Goal: Use online tool/utility: Utilize a website feature to perform a specific function

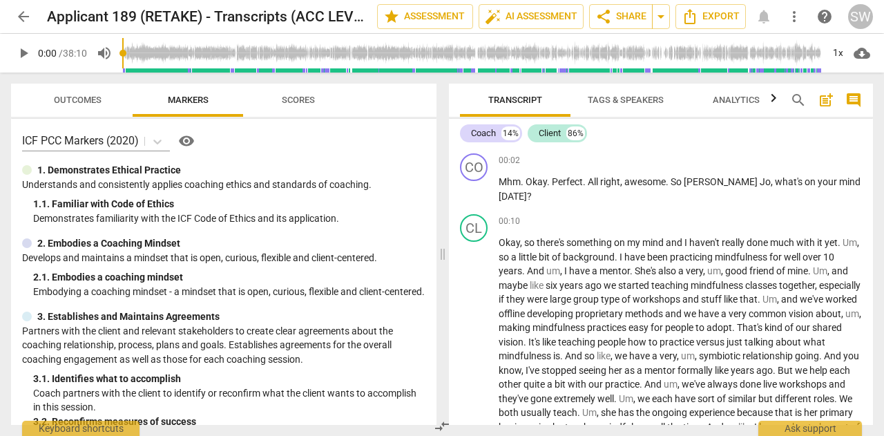
click at [23, 52] on span "play_arrow" at bounding box center [23, 53] width 17 height 17
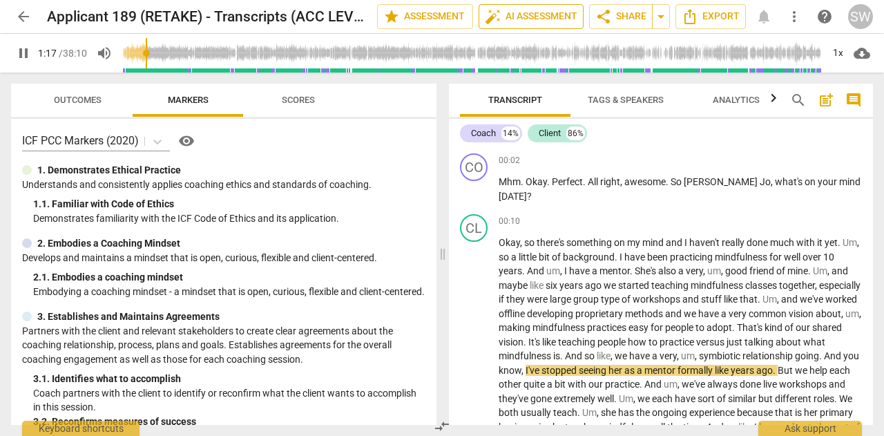
click at [526, 18] on span "auto_fix_high AI Assessment" at bounding box center [531, 16] width 93 height 17
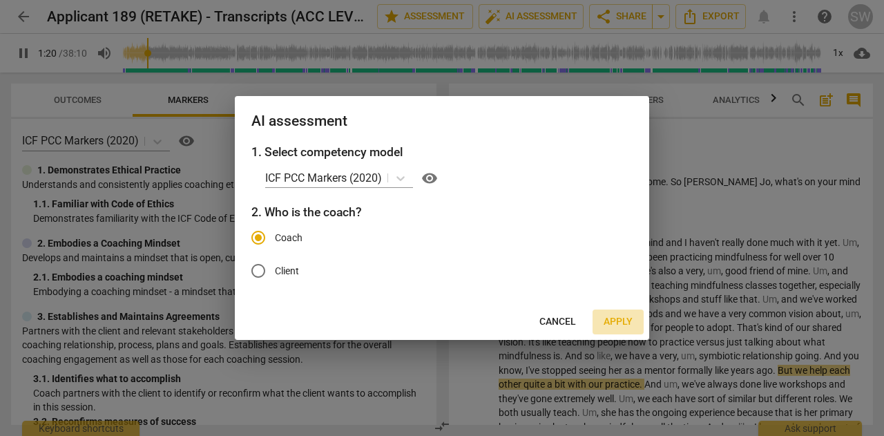
click at [622, 323] on span "Apply" at bounding box center [618, 322] width 29 height 14
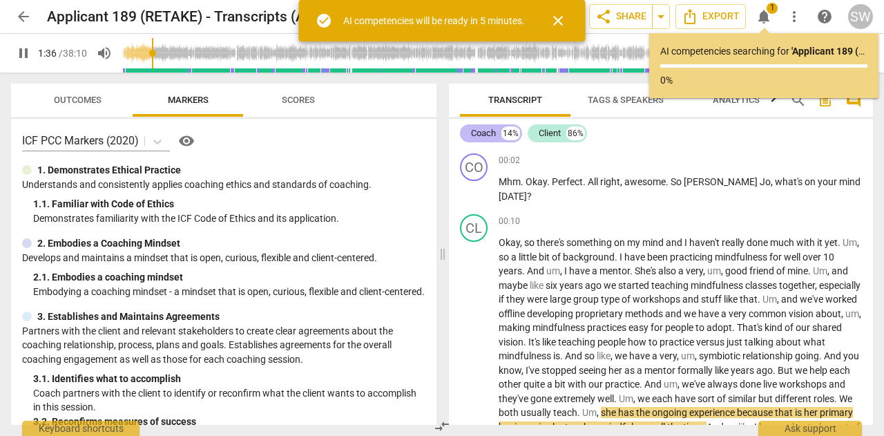
click at [487, 134] on div "Coach" at bounding box center [483, 133] width 25 height 14
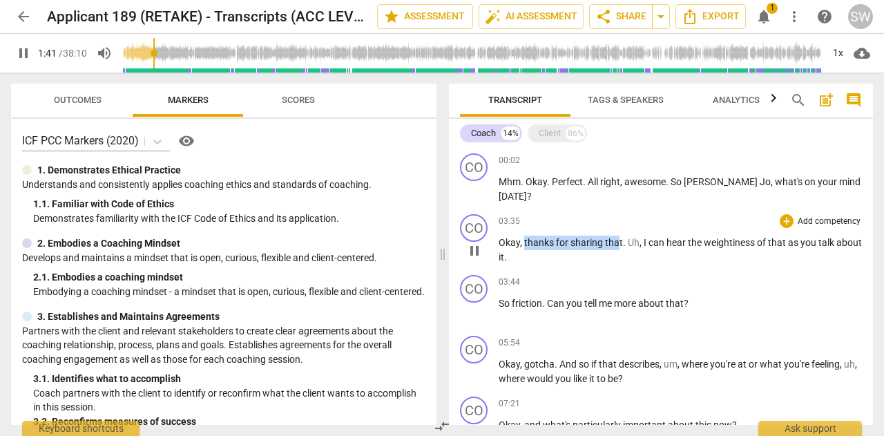
drag, startPoint x: 524, startPoint y: 241, endPoint x: 619, endPoint y: 243, distance: 95.4
click at [619, 243] on p "Okay , thanks for sharing that . Uh , I can hear the weightiness of that as you…" at bounding box center [680, 250] width 363 height 28
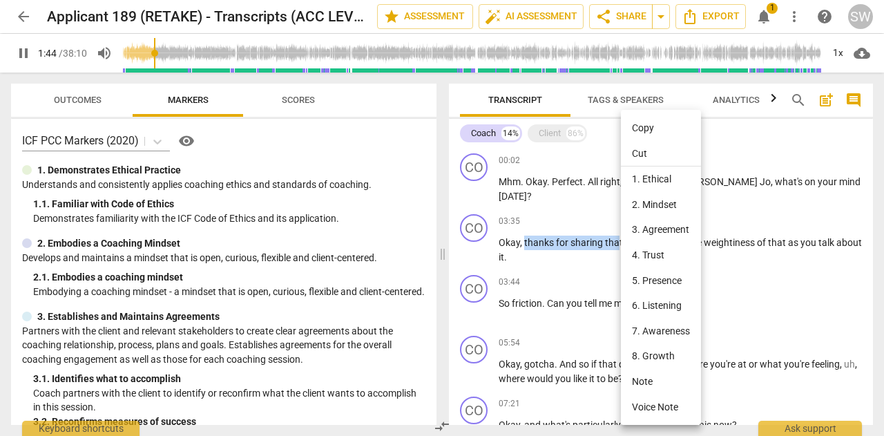
click at [651, 128] on li "Copy" at bounding box center [661, 128] width 80 height 26
copy p "thanks for sharing tha"
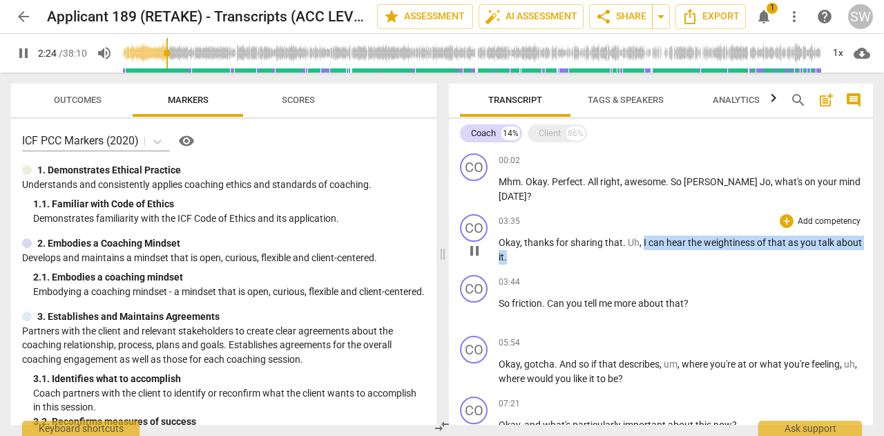
drag, startPoint x: 643, startPoint y: 241, endPoint x: 538, endPoint y: 263, distance: 107.3
click at [538, 263] on p "Okay , thanks for sharing that . Uh , I can hear the weightiness of that as you…" at bounding box center [680, 250] width 363 height 28
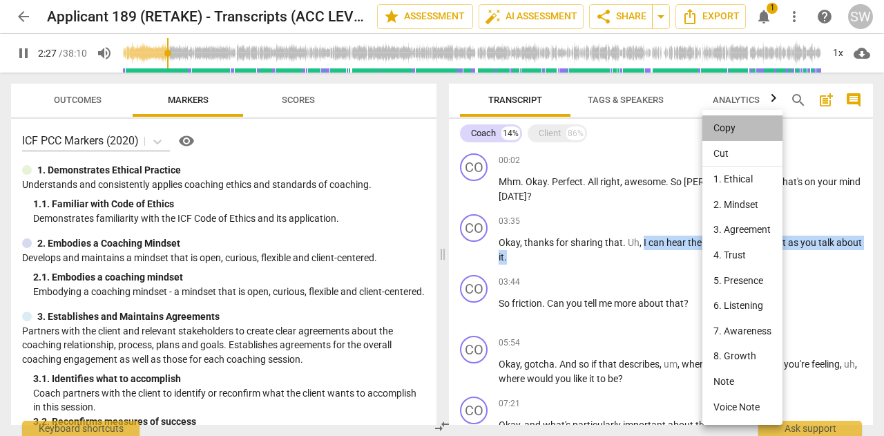
click at [734, 131] on li "Copy" at bounding box center [743, 128] width 80 height 26
copy p "I can hear the weightiness of that as you talk about it ."
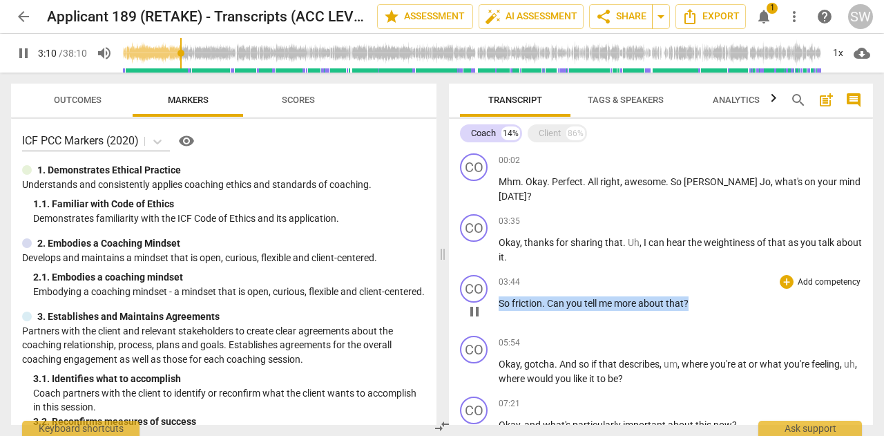
drag, startPoint x: 500, startPoint y: 303, endPoint x: 699, endPoint y: 296, distance: 198.4
click at [699, 296] on p "So friction . Can you tell me more about that ?" at bounding box center [680, 303] width 363 height 15
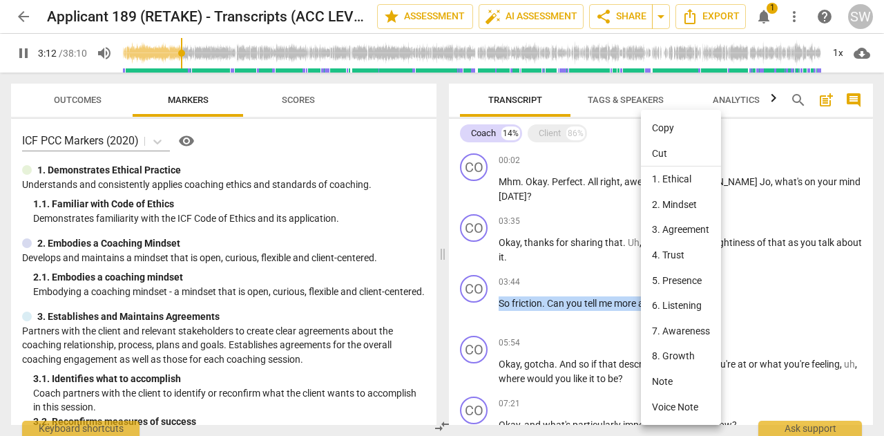
click at [665, 120] on li "Copy" at bounding box center [681, 128] width 80 height 26
copy p "So friction . Can you tell me more about that ?"
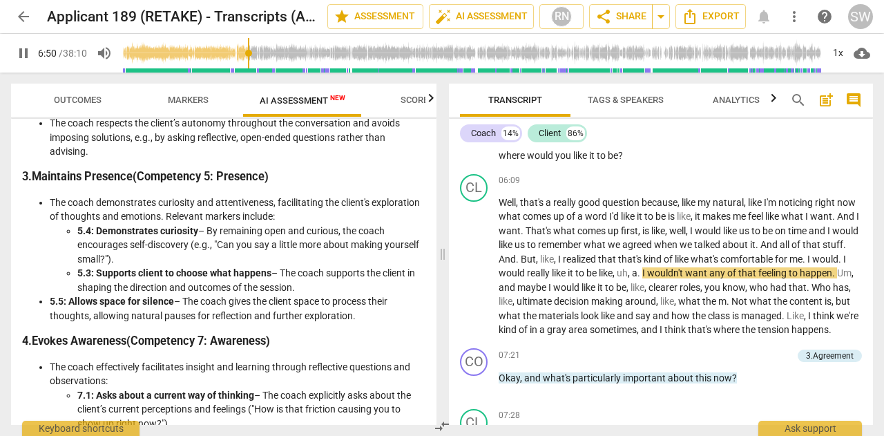
scroll to position [547, 0]
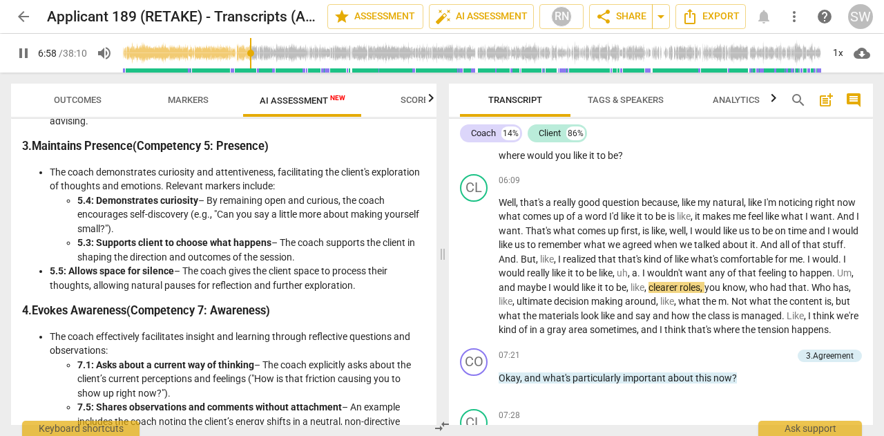
click at [404, 100] on span "Scores" at bounding box center [417, 100] width 33 height 10
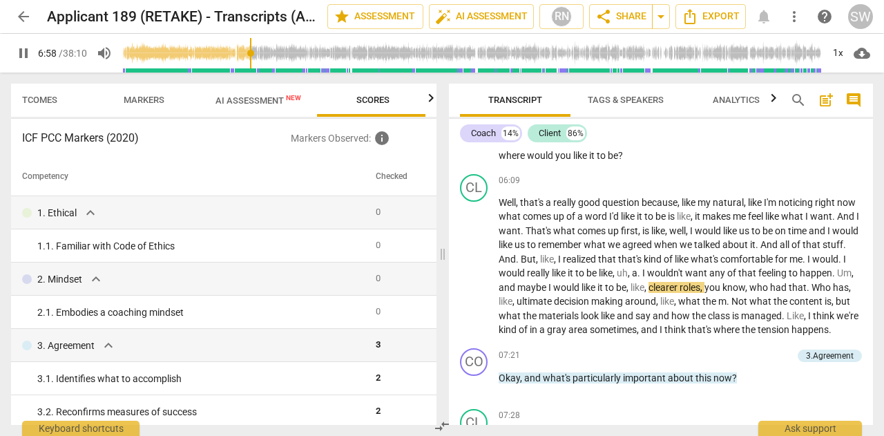
scroll to position [0, 46]
click at [263, 99] on span "AI Assessment New" at bounding box center [256, 100] width 86 height 10
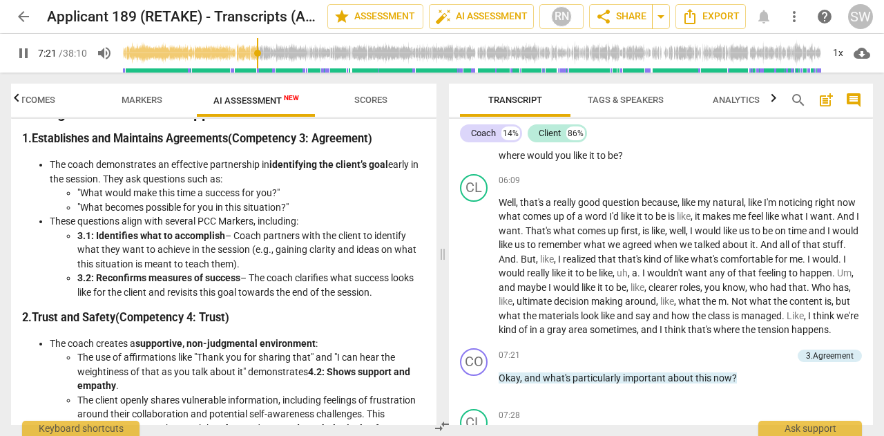
scroll to position [216, 0]
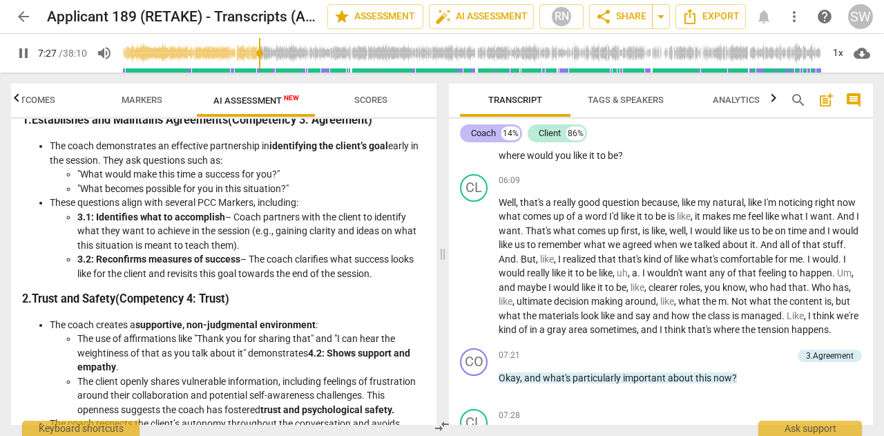
click at [477, 135] on div "Coach" at bounding box center [483, 133] width 25 height 14
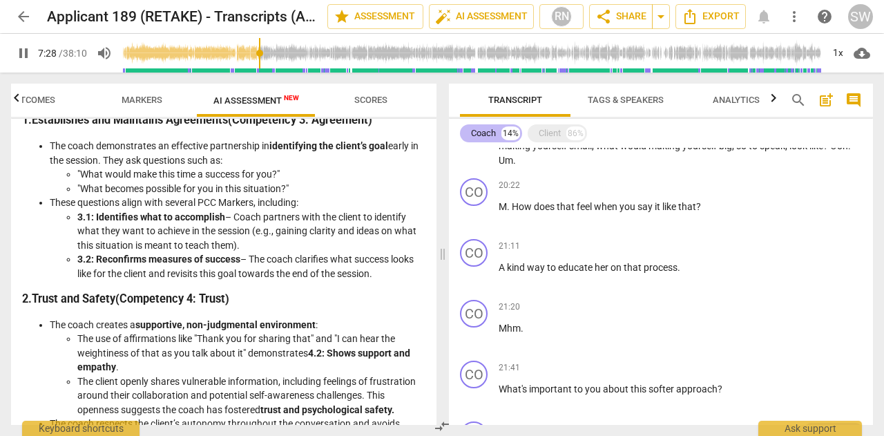
scroll to position [211, 0]
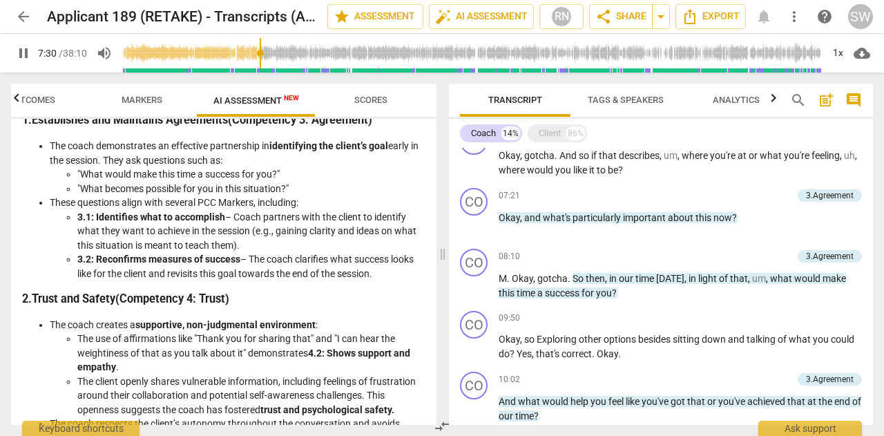
drag, startPoint x: 873, startPoint y: 181, endPoint x: 868, endPoint y: 135, distance: 46.6
click at [868, 135] on div "Transcript Tags & Speakers Analytics search post_add comment Coach 14% Client 8…" at bounding box center [664, 254] width 441 height 363
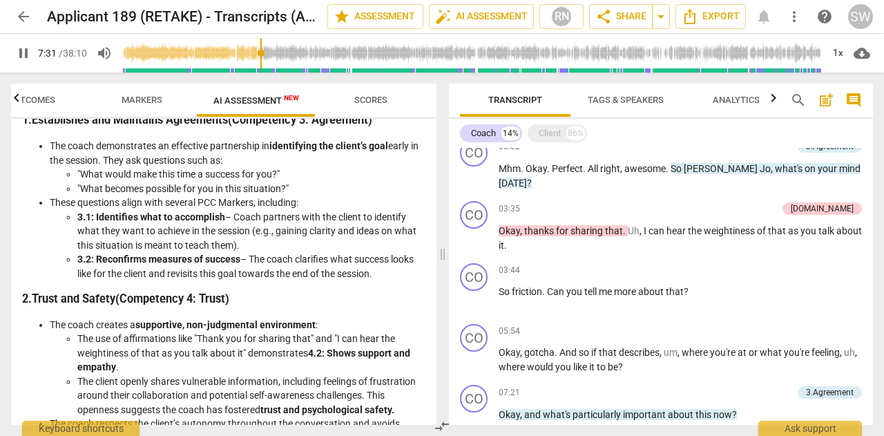
scroll to position [0, 0]
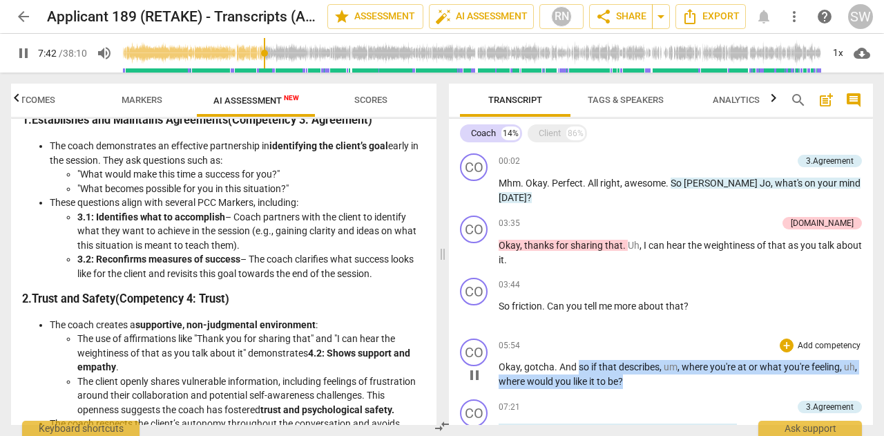
drag, startPoint x: 577, startPoint y: 368, endPoint x: 678, endPoint y: 380, distance: 101.6
click at [678, 380] on p "Okay , gotcha . And so if that describes , um , where you're at or what you're …" at bounding box center [680, 374] width 363 height 28
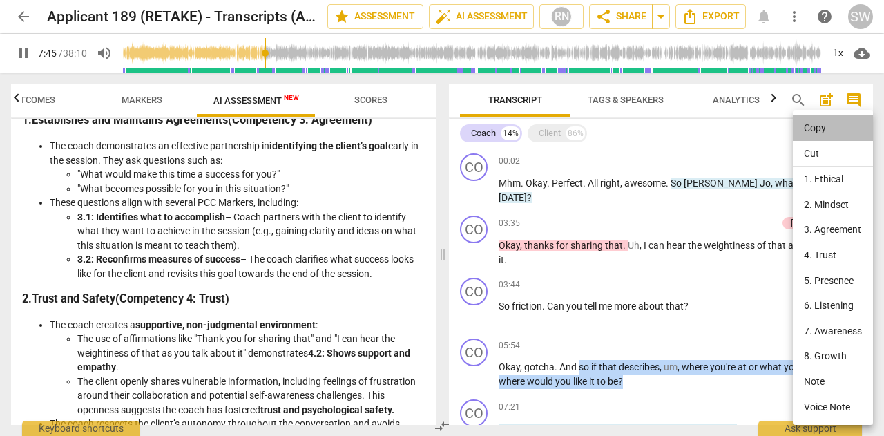
click at [819, 124] on li "Copy" at bounding box center [833, 128] width 80 height 26
copy p "so if that describes , um , where you're at or what you're feeling , uh , where…"
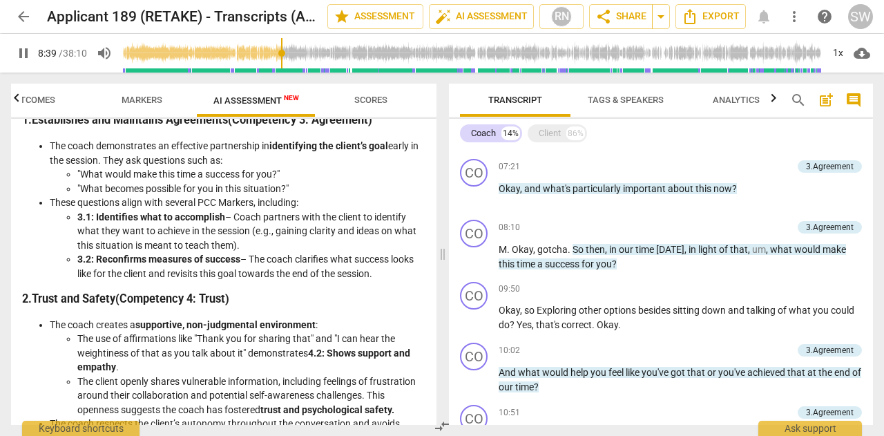
scroll to position [245, 0]
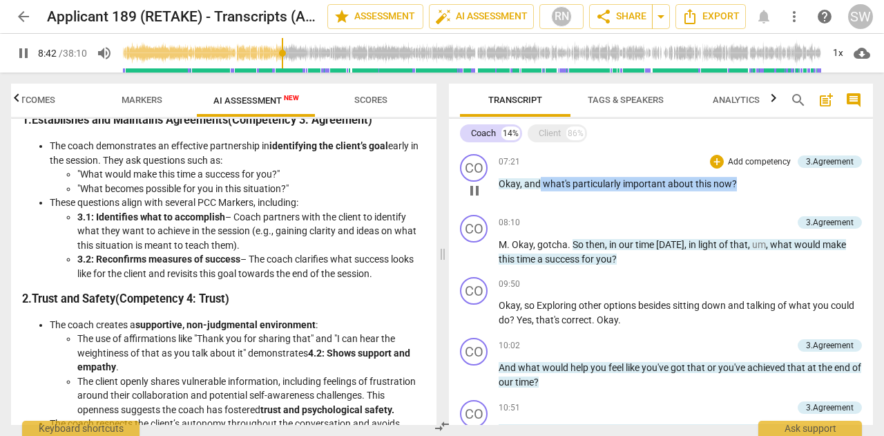
drag, startPoint x: 541, startPoint y: 183, endPoint x: 744, endPoint y: 186, distance: 203.1
click at [744, 186] on p "Okay , and what's particularly important about this now ?" at bounding box center [680, 184] width 363 height 15
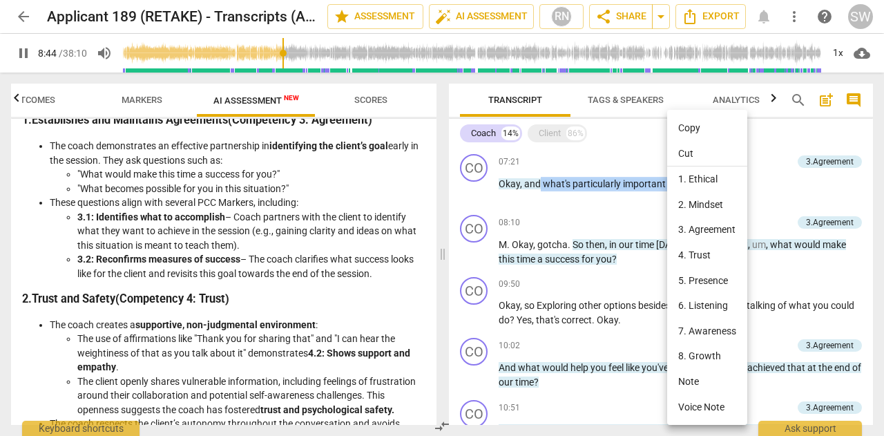
click at [675, 131] on li "Copy" at bounding box center [707, 128] width 80 height 26
copy p "what's particularly important about this now ?"
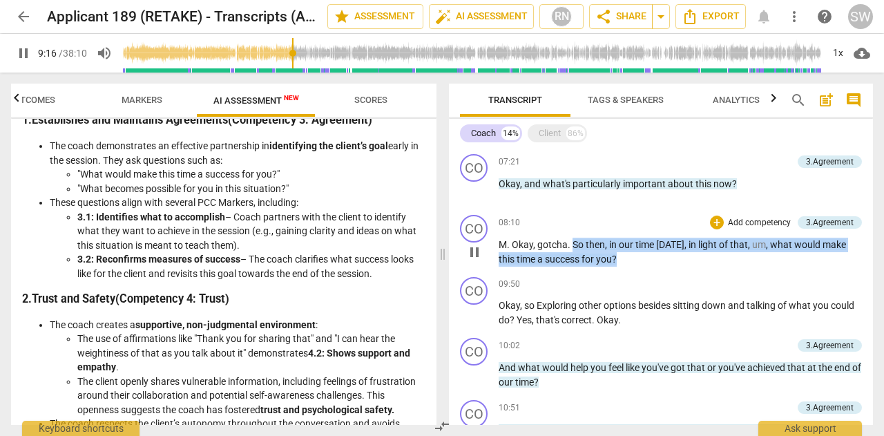
drag, startPoint x: 573, startPoint y: 243, endPoint x: 638, endPoint y: 256, distance: 67.1
click at [638, 256] on p "M . Okay , gotcha . So then , in our time [DATE] , in light of that , um , what…" at bounding box center [680, 252] width 363 height 28
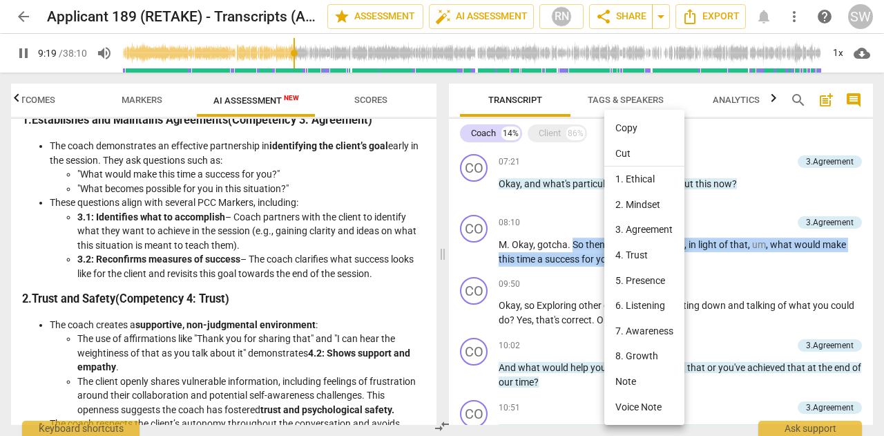
click at [630, 125] on li "Copy" at bounding box center [645, 128] width 80 height 26
copy p "So then , in our time [DATE] , in light of that , um , what would make this tim…"
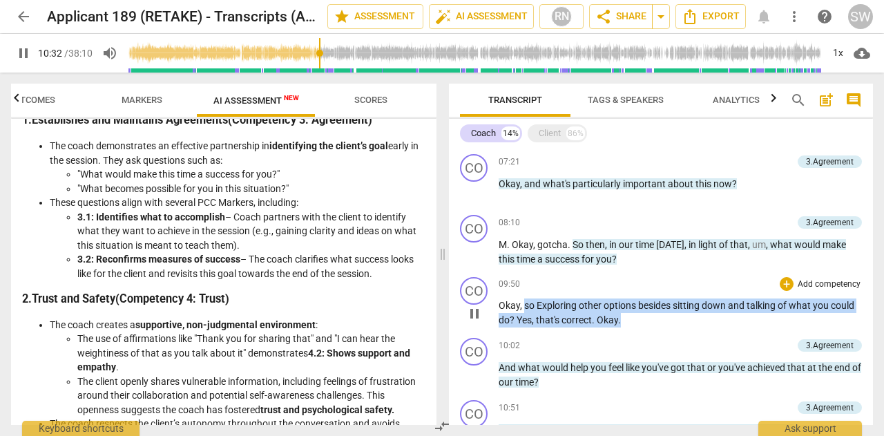
drag, startPoint x: 524, startPoint y: 302, endPoint x: 640, endPoint y: 321, distance: 118.4
click at [640, 321] on p "Okay , so Exploring other options besides sitting down and talking of what you …" at bounding box center [680, 312] width 363 height 28
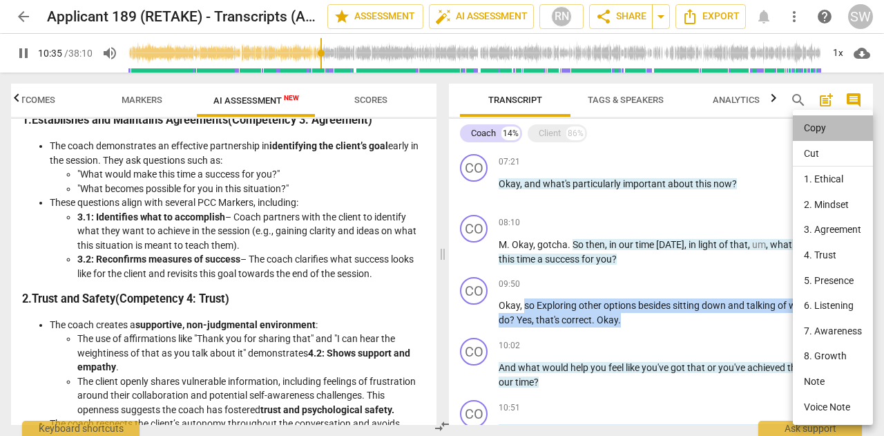
click at [815, 128] on li "Copy" at bounding box center [833, 128] width 80 height 26
copy p "so Exploring other options besides sitting down and talking of what you could d…"
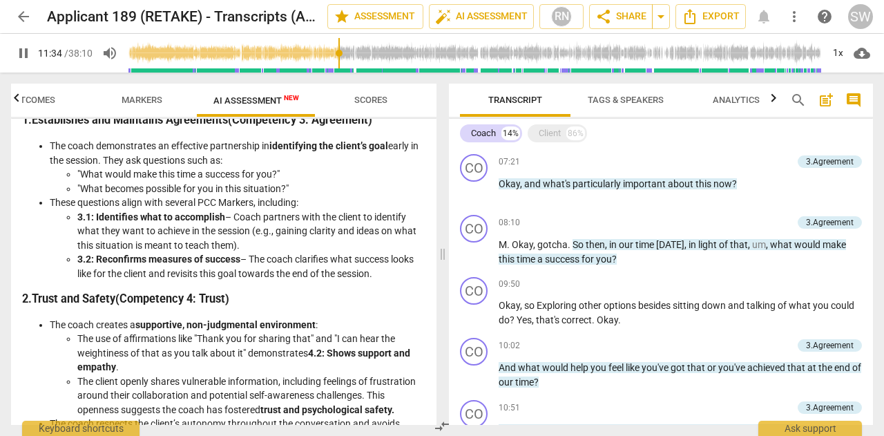
scroll to position [533, 0]
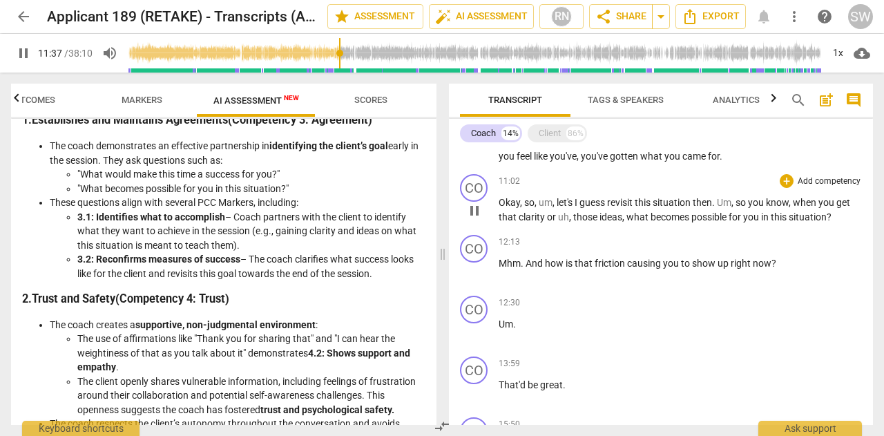
drag, startPoint x: 875, startPoint y: 205, endPoint x: 868, endPoint y: 183, distance: 23.2
click at [868, 183] on div "Transcript Tags & Speakers Analytics search post_add comment Coach 14% Client 8…" at bounding box center [664, 254] width 441 height 363
drag, startPoint x: 873, startPoint y: 204, endPoint x: 866, endPoint y: 179, distance: 25.8
click at [866, 179] on div "Transcript Tags & Speakers Analytics search post_add comment Coach 14% Client 8…" at bounding box center [664, 254] width 441 height 363
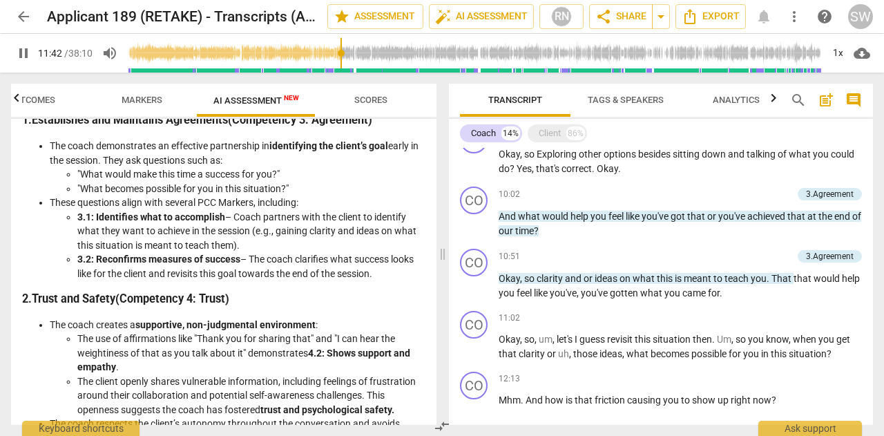
scroll to position [421, 0]
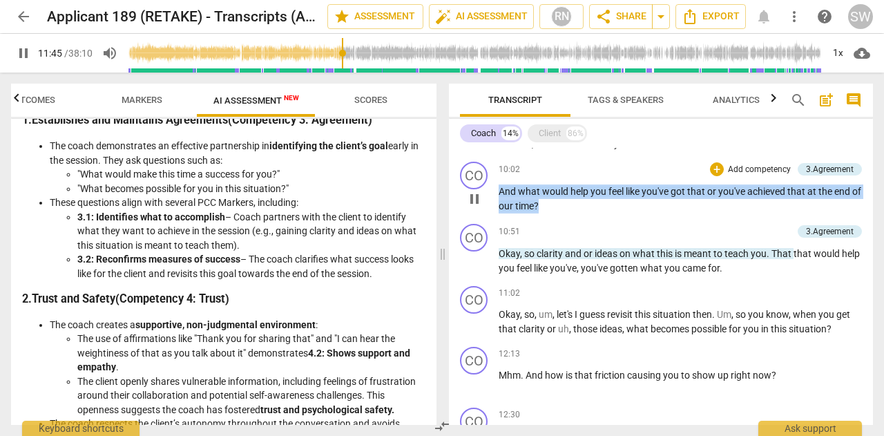
drag, startPoint x: 500, startPoint y: 187, endPoint x: 563, endPoint y: 208, distance: 66.2
click at [563, 208] on p "And what would help you feel like you've got that or you've achieved that at th…" at bounding box center [680, 198] width 363 height 28
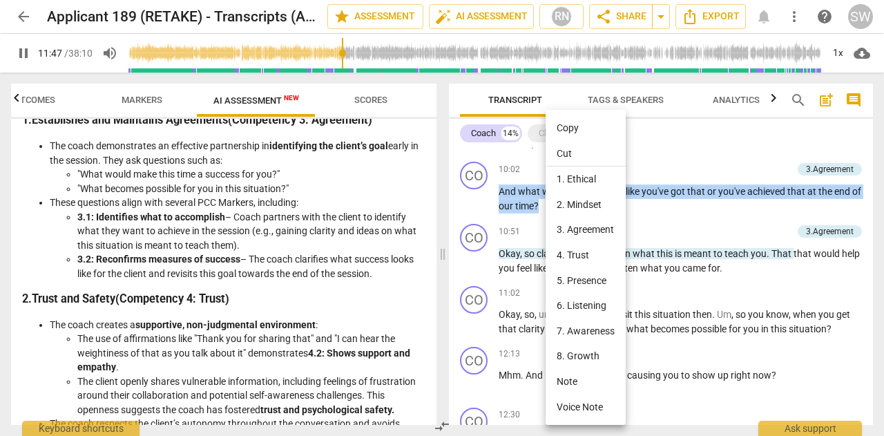
click at [569, 124] on li "Copy" at bounding box center [586, 128] width 80 height 26
copy p "And what would help you feel like you've got that or you've achieved that at th…"
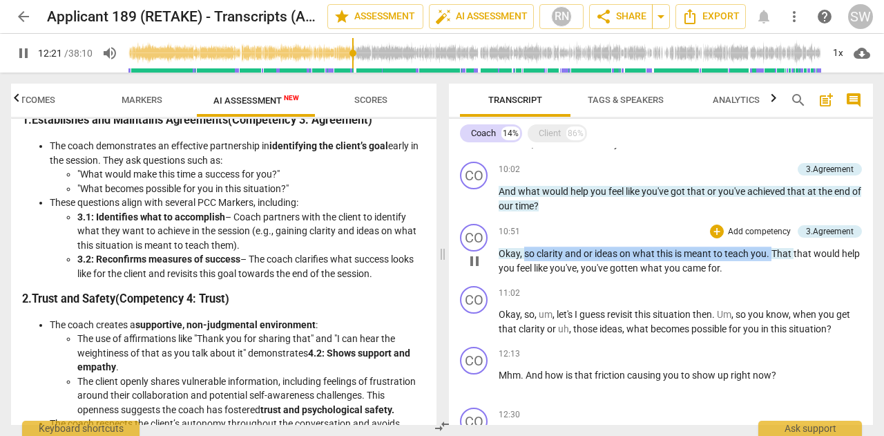
drag, startPoint x: 524, startPoint y: 254, endPoint x: 771, endPoint y: 254, distance: 246.7
click at [771, 254] on p "Okay , so clarity and or ideas on what this is meant to teach you . That that w…" at bounding box center [680, 261] width 363 height 28
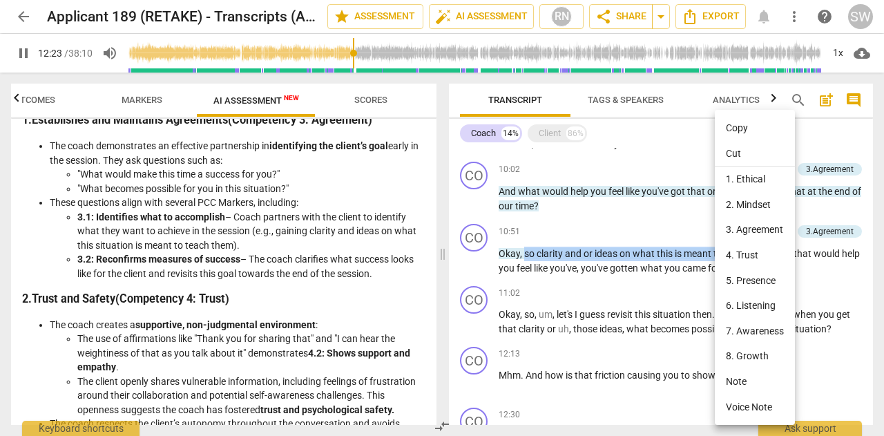
click at [752, 129] on li "Copy" at bounding box center [755, 128] width 80 height 26
copy p "so clarity and or ideas on what this is meant to teach you ."
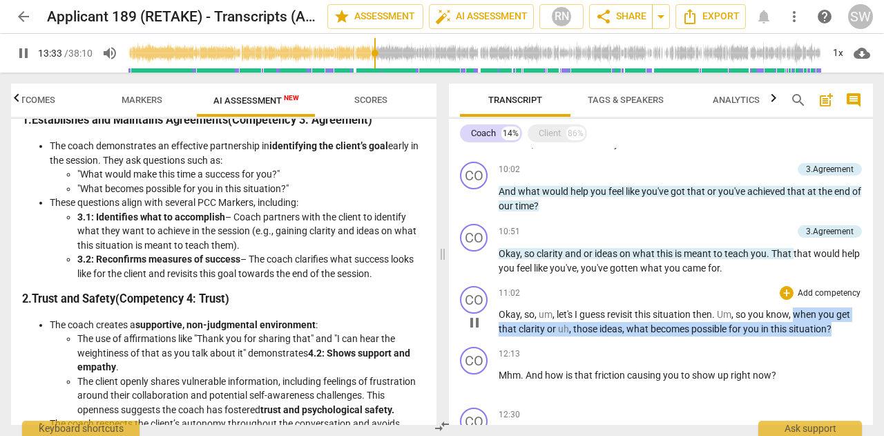
drag, startPoint x: 796, startPoint y: 312, endPoint x: 853, endPoint y: 328, distance: 59.7
click at [853, 328] on p "Okay , so , um , let's I guess revisit this situation then . Um , so you know ,…" at bounding box center [680, 321] width 363 height 28
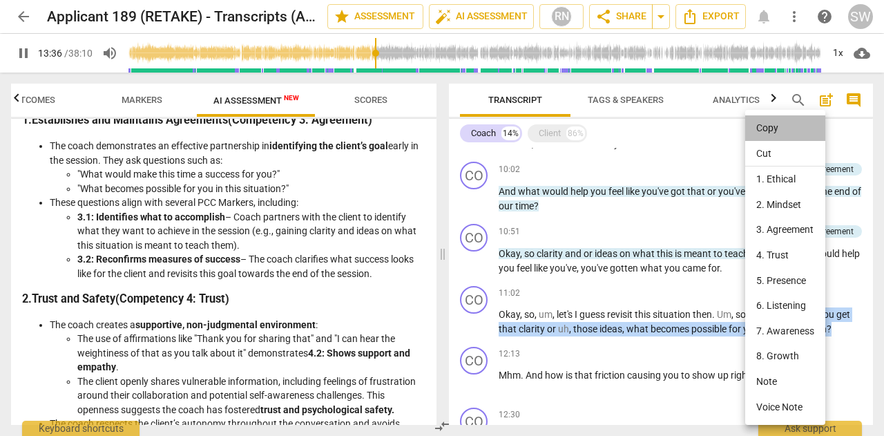
click at [772, 129] on li "Copy" at bounding box center [786, 128] width 80 height 26
copy p "when you get that clarity or uh , those ideas , what becomes possible for you i…"
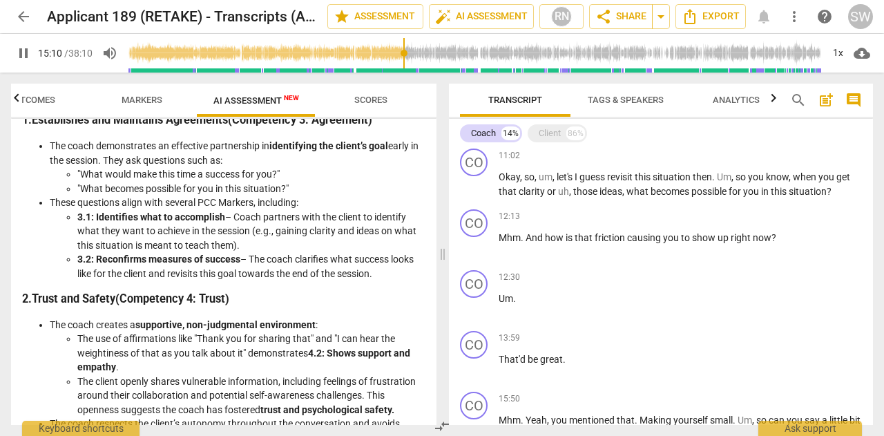
scroll to position [589, 0]
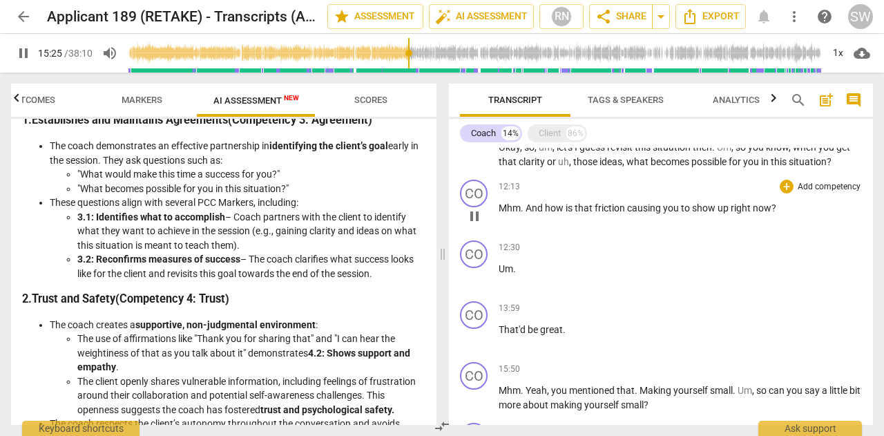
click at [546, 208] on span "how" at bounding box center [555, 207] width 21 height 11
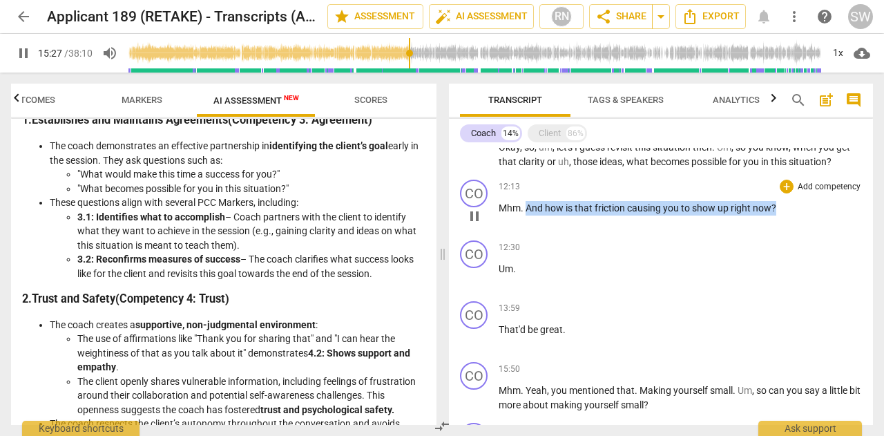
drag, startPoint x: 527, startPoint y: 207, endPoint x: 784, endPoint y: 200, distance: 257.1
click at [784, 201] on p "Mhm . And how is that friction causing you to show up right now ?" at bounding box center [680, 208] width 363 height 15
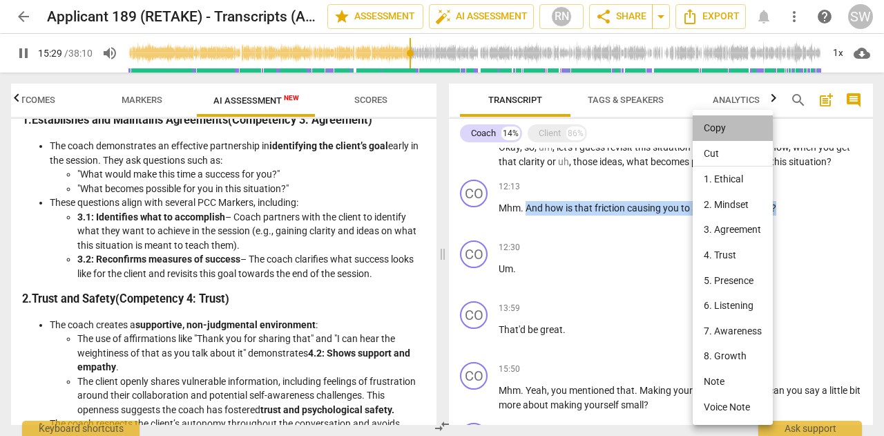
click at [725, 129] on li "Copy" at bounding box center [733, 128] width 80 height 26
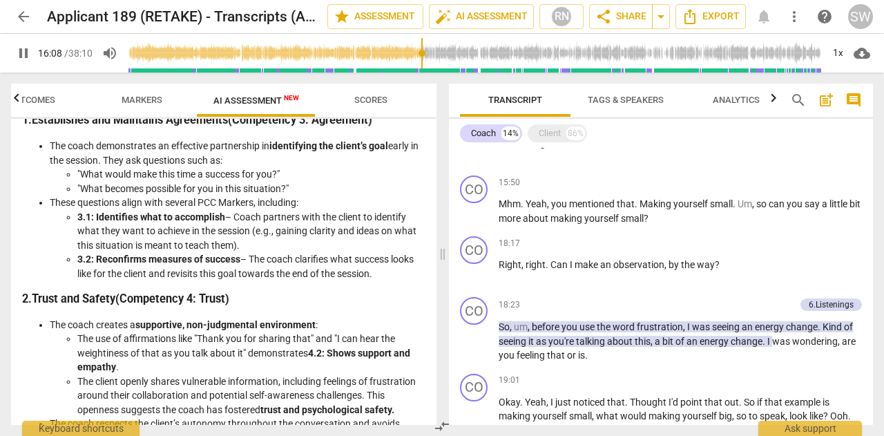
scroll to position [804, 0]
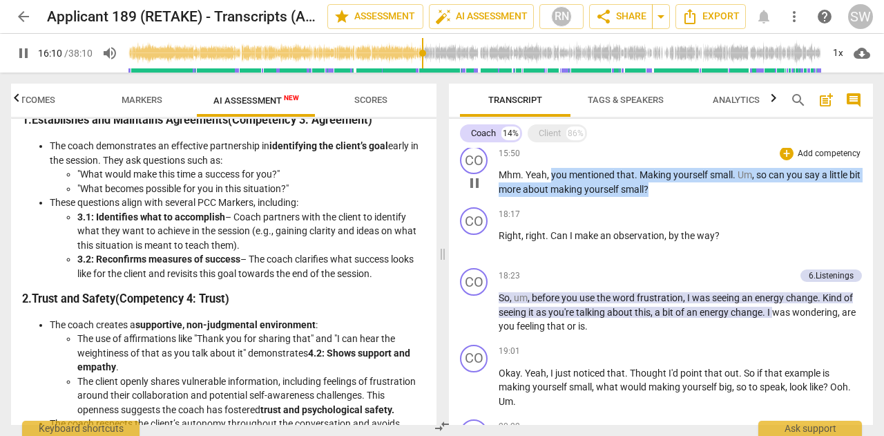
drag, startPoint x: 551, startPoint y: 172, endPoint x: 694, endPoint y: 190, distance: 144.1
click at [694, 190] on p "Mhm . [GEOGRAPHIC_DATA] , you mentioned that . Making yourself small . Um , so …" at bounding box center [680, 182] width 363 height 28
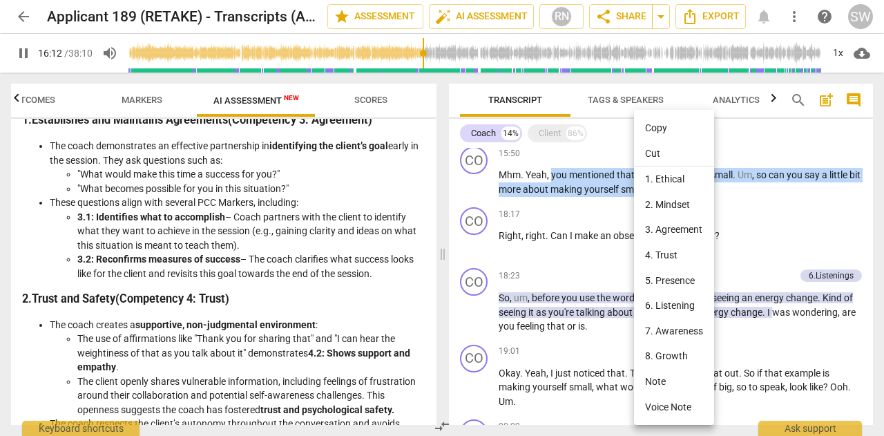
click at [662, 128] on li "Copy" at bounding box center [674, 128] width 80 height 26
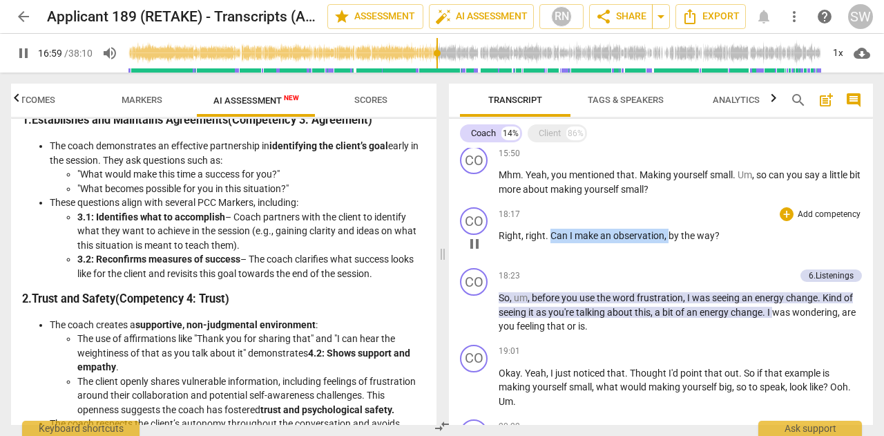
drag, startPoint x: 551, startPoint y: 232, endPoint x: 670, endPoint y: 230, distance: 118.9
click at [670, 230] on p "Right , right . Can I make an observation , by the way ?" at bounding box center [680, 236] width 363 height 15
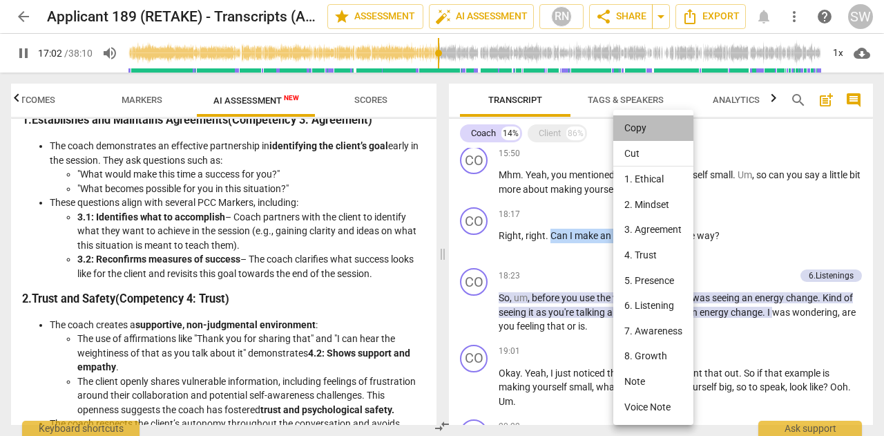
click at [633, 126] on li "Copy" at bounding box center [654, 128] width 80 height 26
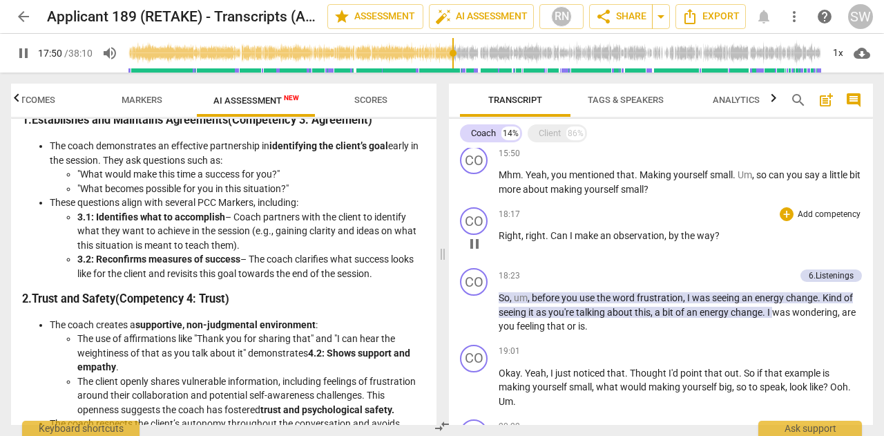
click at [602, 251] on div "18:17 + Add competency keyboard_arrow_right Right , right . Can I make an obser…" at bounding box center [680, 232] width 363 height 50
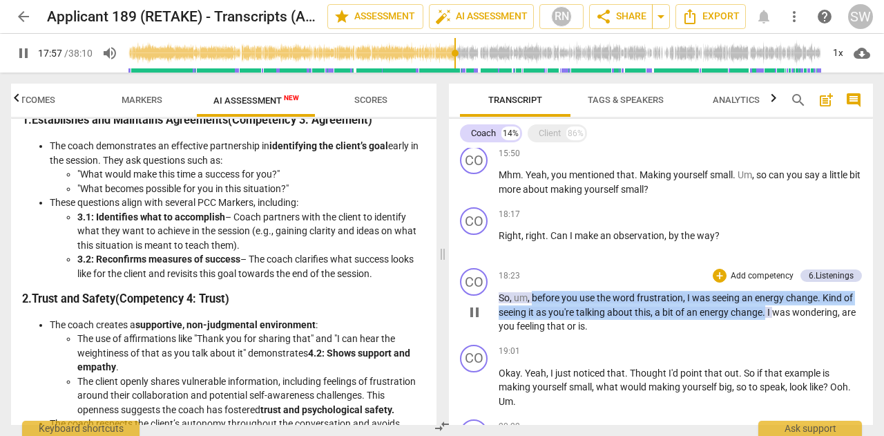
drag, startPoint x: 533, startPoint y: 298, endPoint x: 767, endPoint y: 310, distance: 233.8
click at [767, 310] on p "So , um , before you use the word frustration , I was seeing an energy change .…" at bounding box center [680, 312] width 363 height 43
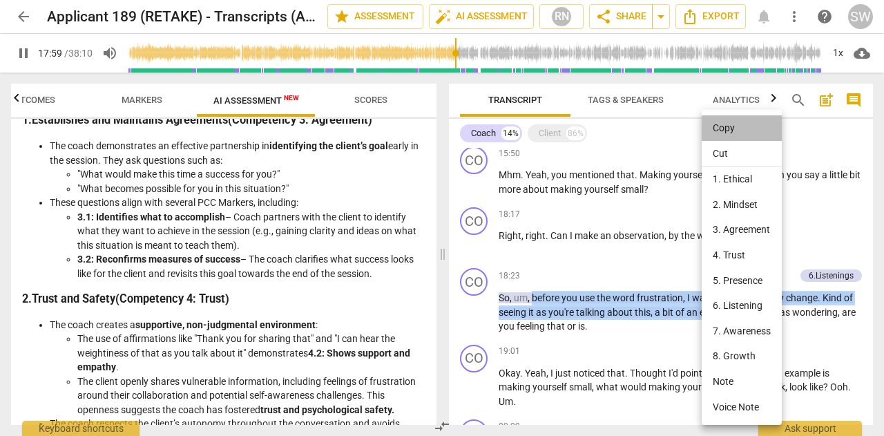
click at [731, 124] on li "Copy" at bounding box center [742, 128] width 80 height 26
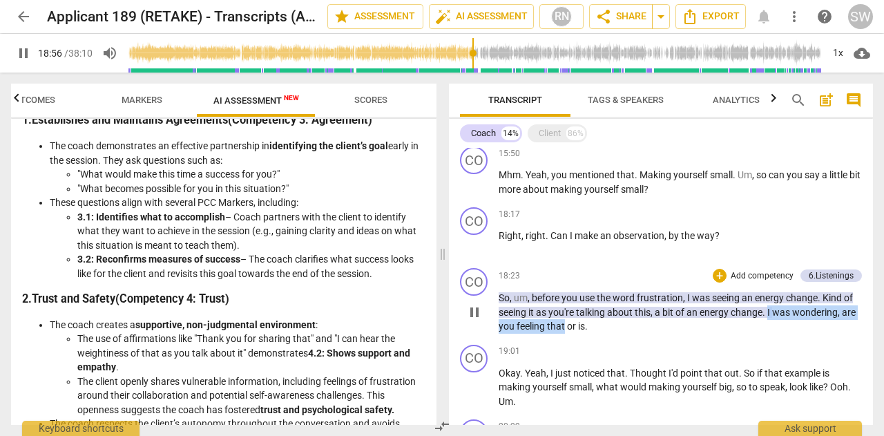
drag, startPoint x: 768, startPoint y: 312, endPoint x: 565, endPoint y: 327, distance: 203.7
click at [565, 327] on p "So , um , before you use the word frustration , I was seeing an energy change .…" at bounding box center [680, 312] width 363 height 43
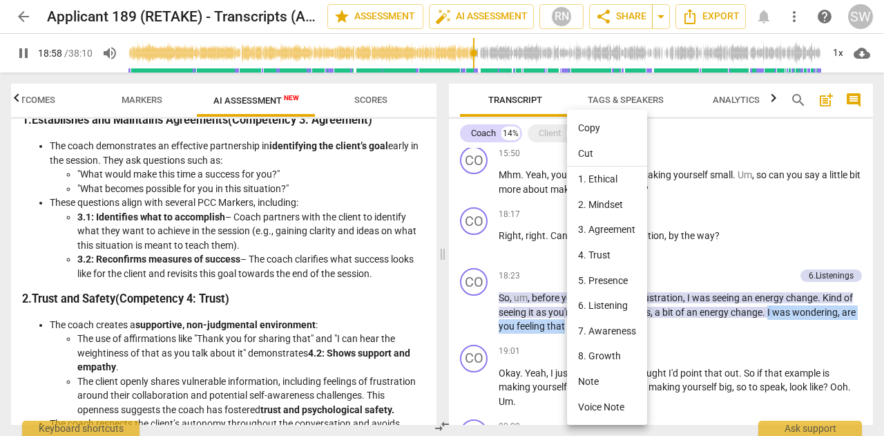
click at [599, 131] on li "Copy" at bounding box center [607, 128] width 80 height 26
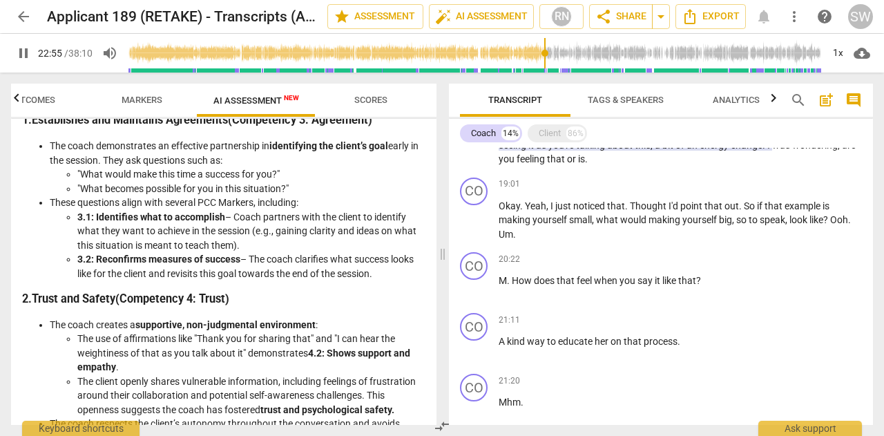
scroll to position [976, 0]
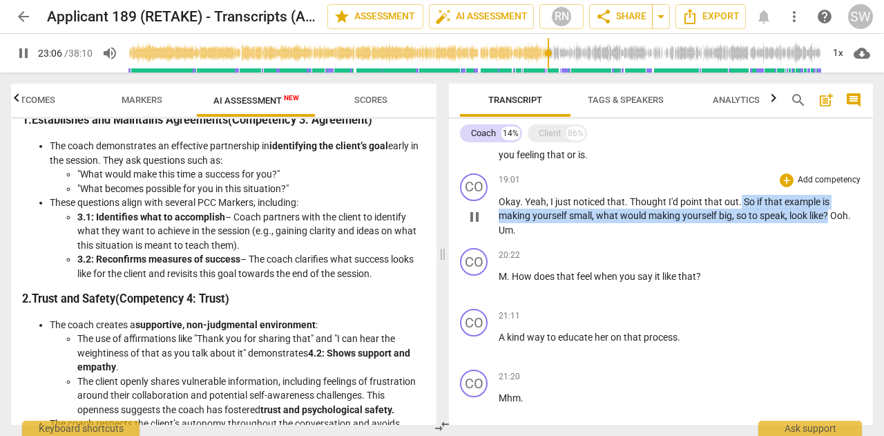
drag, startPoint x: 741, startPoint y: 199, endPoint x: 830, endPoint y: 213, distance: 91.0
click at [830, 213] on p "Okay . Yeah , I just noticed that . Thought I'd point that out . So if that exa…" at bounding box center [680, 216] width 363 height 43
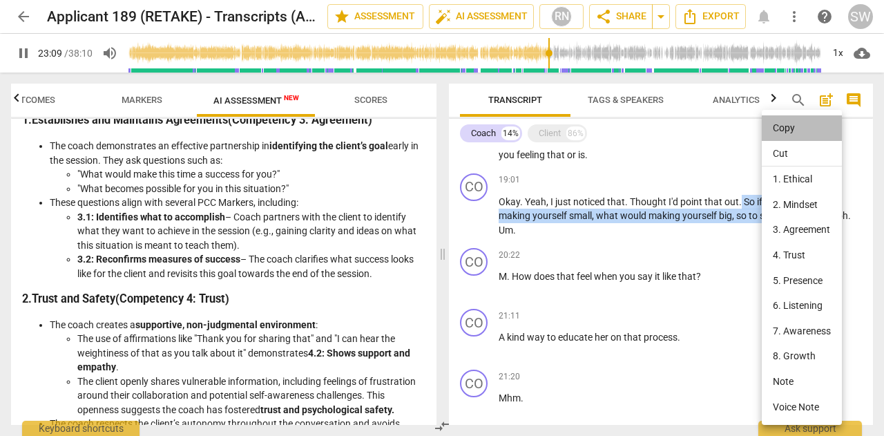
click at [789, 126] on li "Copy" at bounding box center [802, 128] width 80 height 26
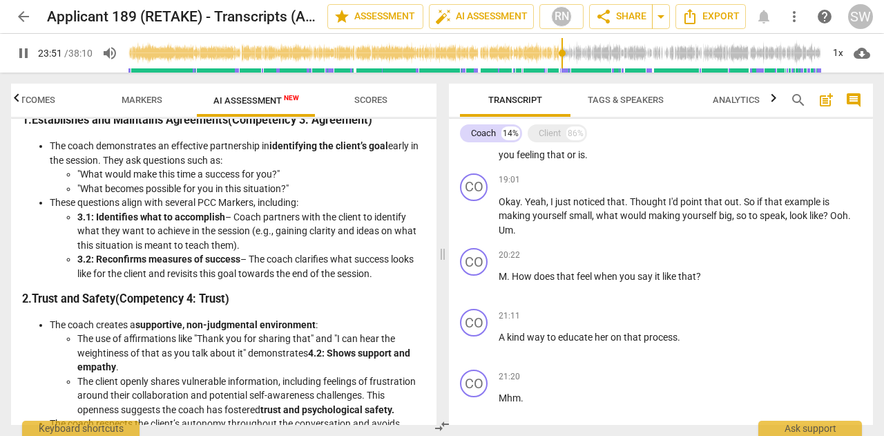
scroll to position [1461, 0]
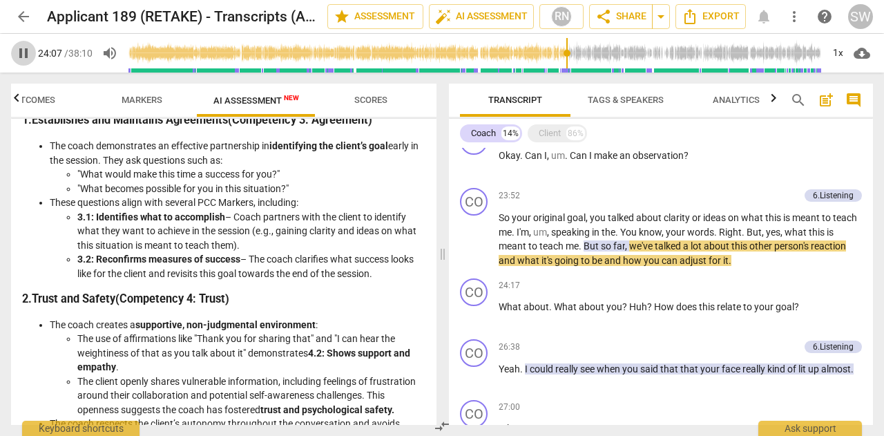
click at [21, 59] on span "pause" at bounding box center [23, 53] width 17 height 17
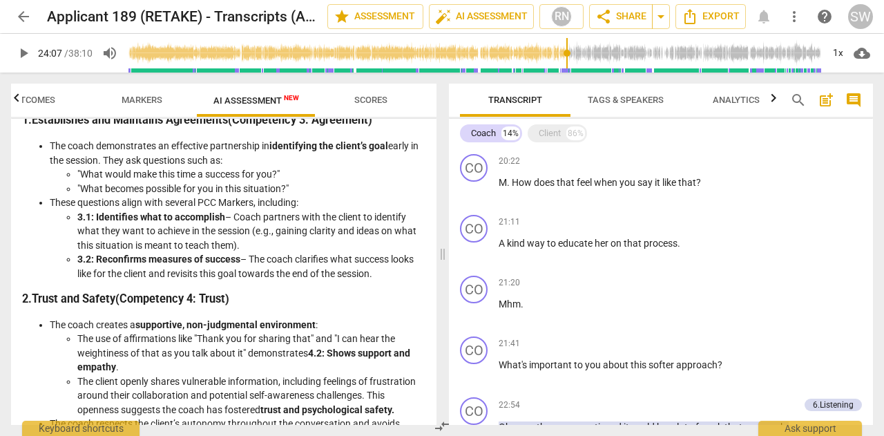
scroll to position [1074, 0]
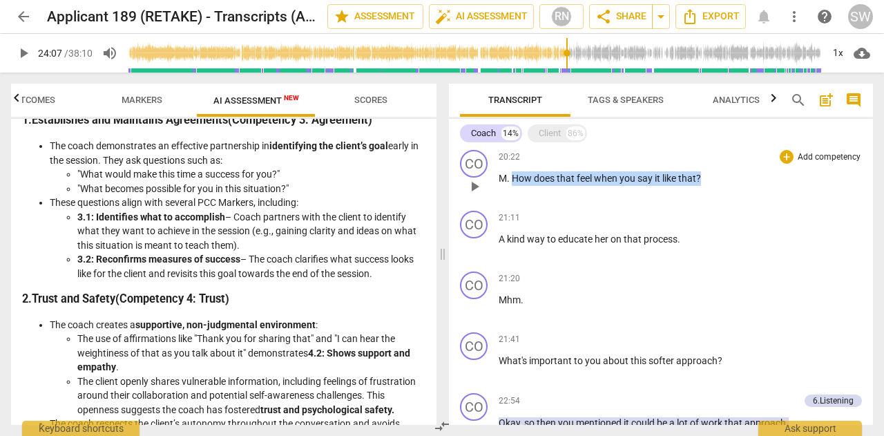
drag, startPoint x: 512, startPoint y: 178, endPoint x: 730, endPoint y: 169, distance: 217.8
click at [730, 171] on p "M . How does that feel when you say it like that ?" at bounding box center [680, 178] width 363 height 15
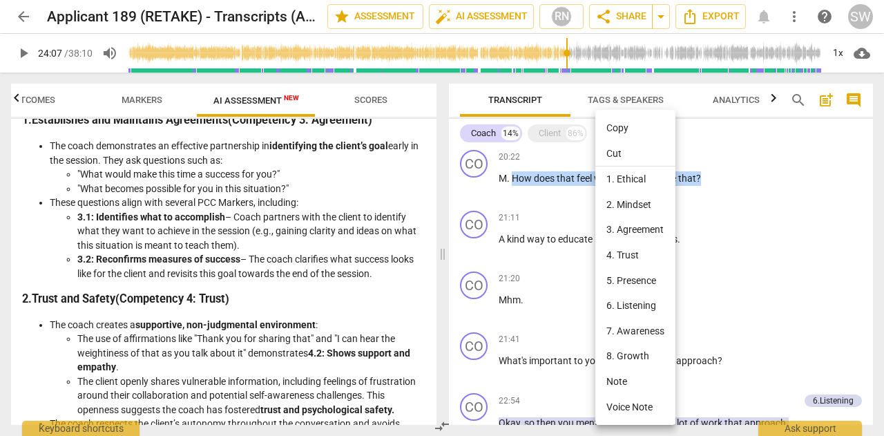
click at [616, 129] on li "Copy" at bounding box center [636, 128] width 80 height 26
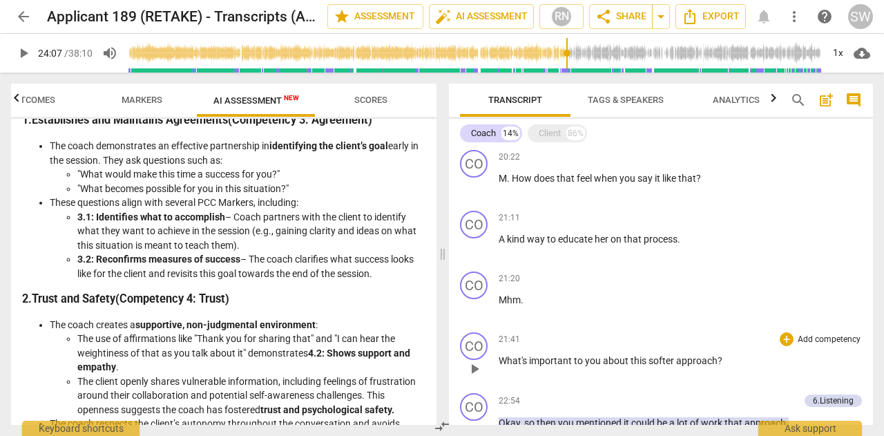
click at [498, 360] on div "play_arrow pause" at bounding box center [481, 369] width 35 height 18
drag, startPoint x: 500, startPoint y: 359, endPoint x: 729, endPoint y: 349, distance: 229.6
click at [729, 349] on div "21:41 + Add competency keyboard_arrow_right What's important to you about this …" at bounding box center [680, 357] width 363 height 50
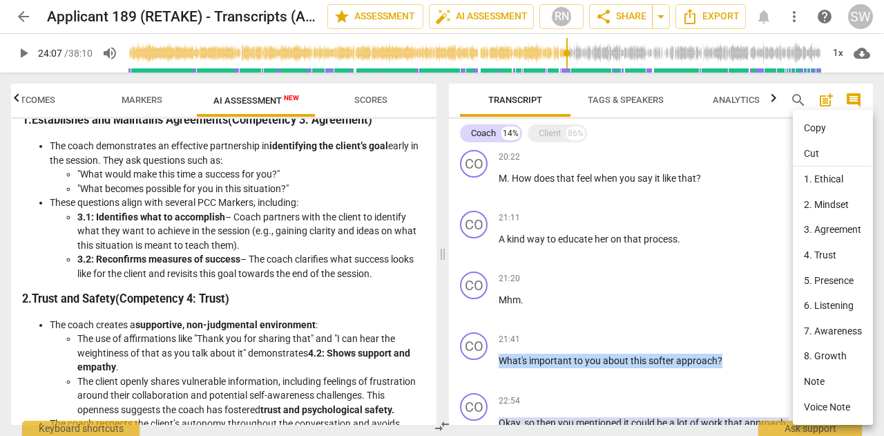
click at [819, 125] on li "Copy" at bounding box center [833, 128] width 80 height 26
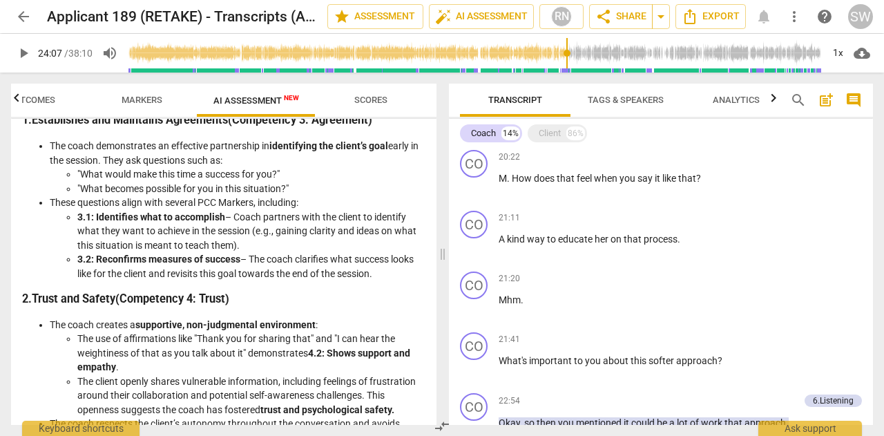
click at [28, 55] on span "play_arrow" at bounding box center [23, 53] width 17 height 17
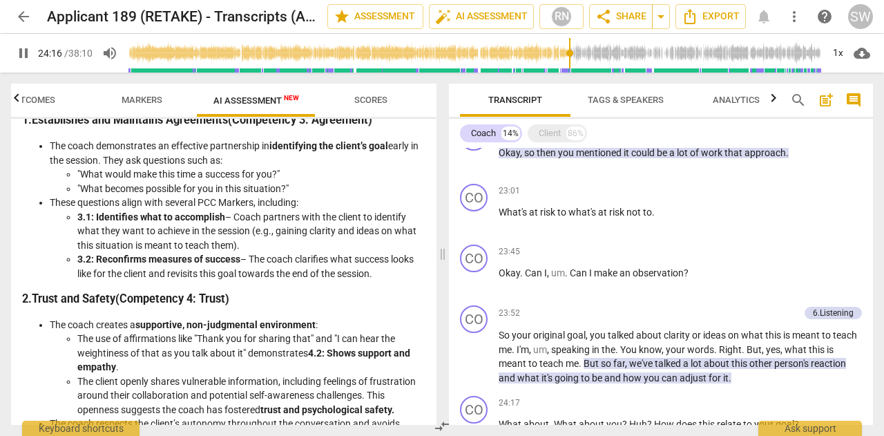
scroll to position [1349, 0]
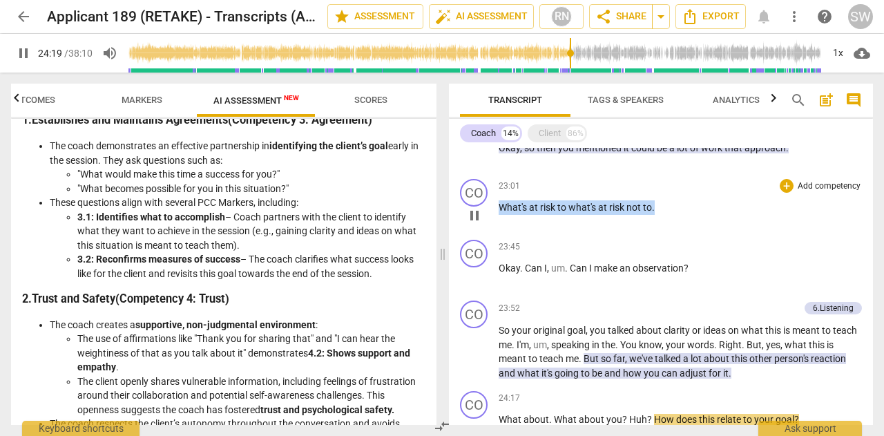
drag, startPoint x: 499, startPoint y: 204, endPoint x: 665, endPoint y: 213, distance: 166.1
click at [665, 213] on p "What's at risk to what's at risk not to ." at bounding box center [680, 207] width 363 height 15
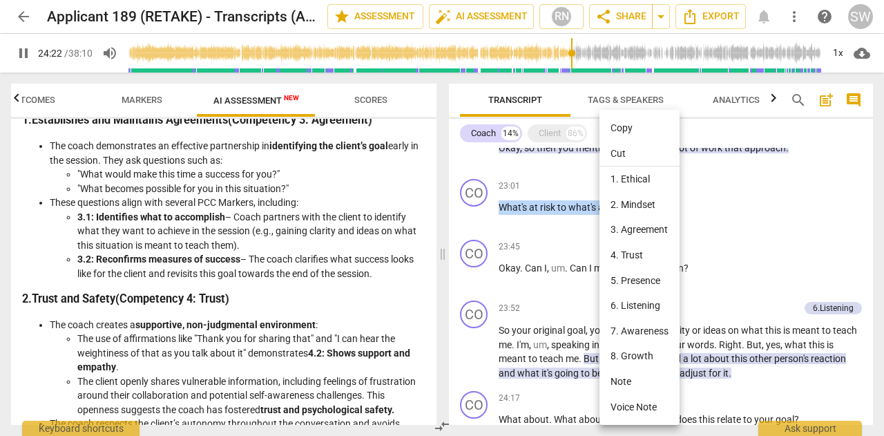
click at [625, 126] on li "Copy" at bounding box center [640, 128] width 80 height 26
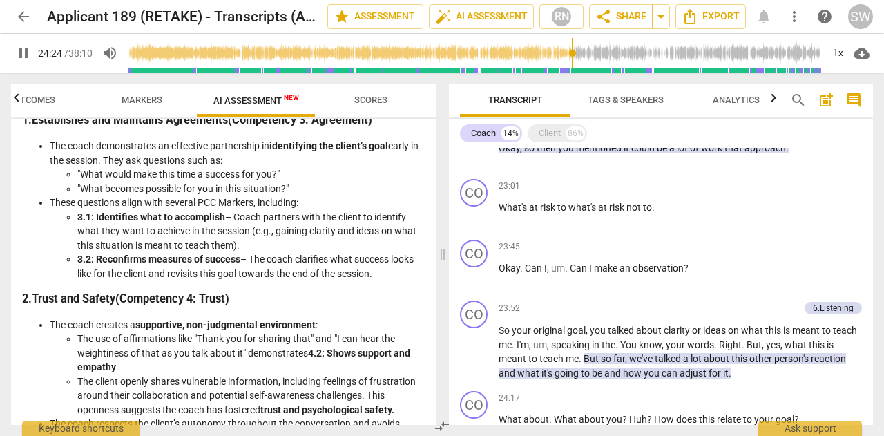
click at [23, 53] on span "pause" at bounding box center [23, 53] width 17 height 17
click at [503, 268] on span "Okay" at bounding box center [509, 268] width 21 height 11
click at [544, 53] on input "range" at bounding box center [475, 53] width 694 height 44
click at [23, 55] on span "play_arrow" at bounding box center [23, 53] width 17 height 17
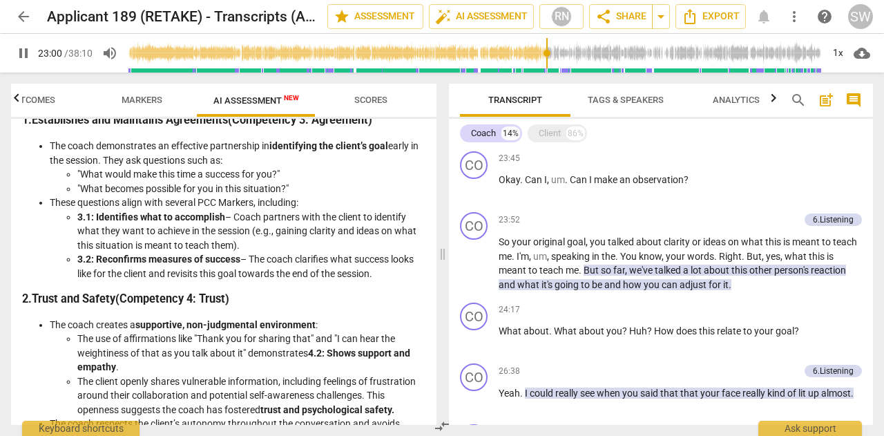
scroll to position [1447, 0]
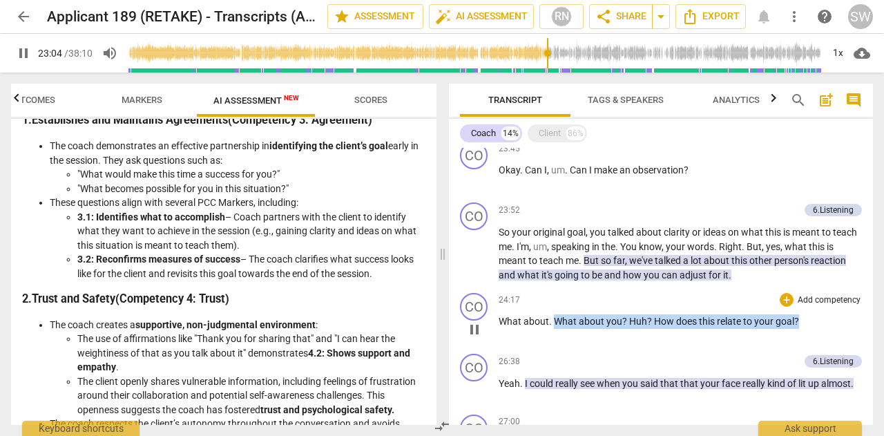
drag, startPoint x: 553, startPoint y: 320, endPoint x: 808, endPoint y: 320, distance: 255.6
click at [808, 320] on p "What about . What about you ? Huh ? How does this relate to your goal ?" at bounding box center [680, 321] width 363 height 15
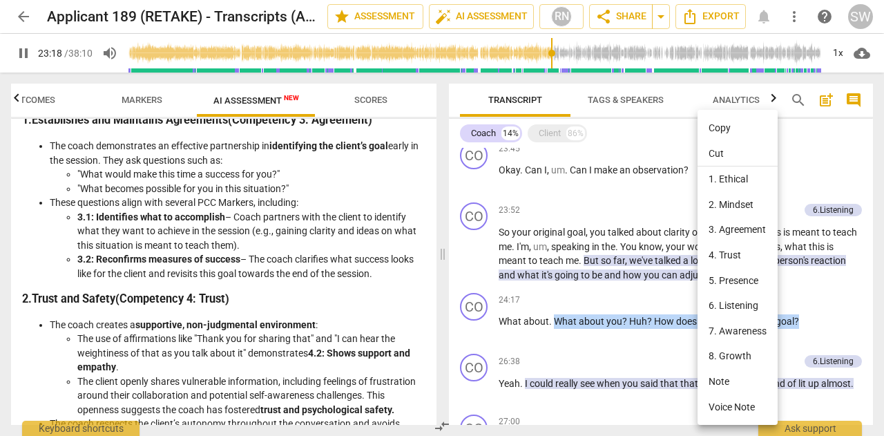
click at [722, 122] on li "Copy" at bounding box center [738, 128] width 80 height 26
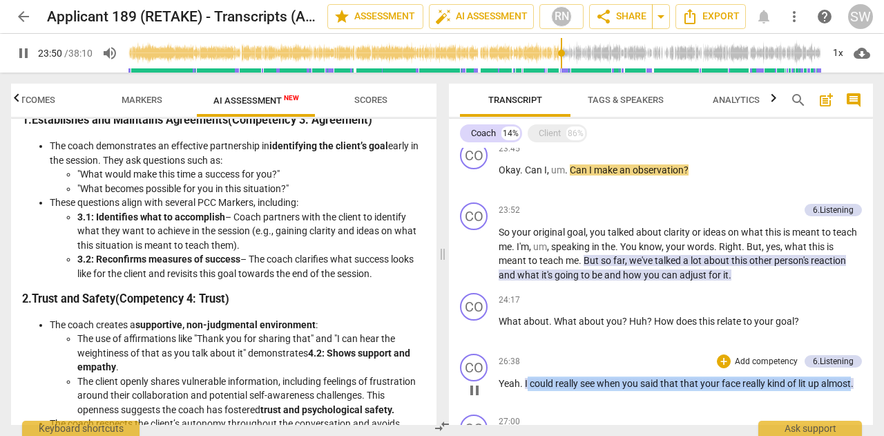
drag, startPoint x: 526, startPoint y: 385, endPoint x: 854, endPoint y: 385, distance: 327.5
click at [854, 385] on p "Yeah . I could really see when you said that that your face really kind of lit …" at bounding box center [680, 384] width 363 height 15
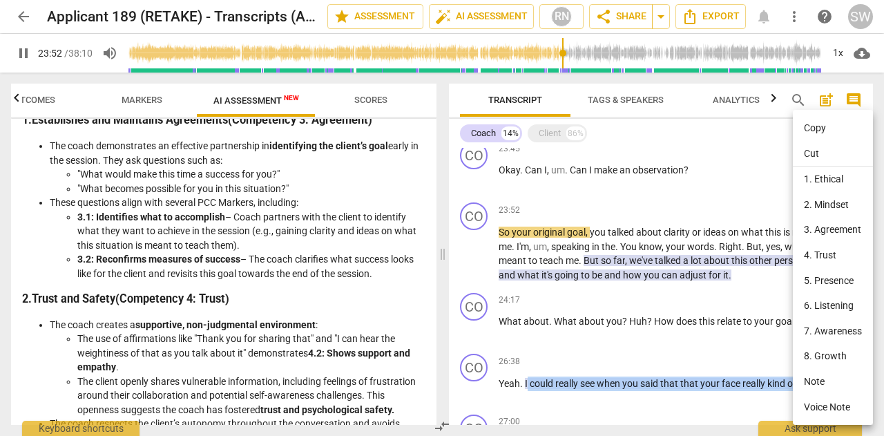
click at [821, 128] on li "Copy" at bounding box center [833, 128] width 80 height 26
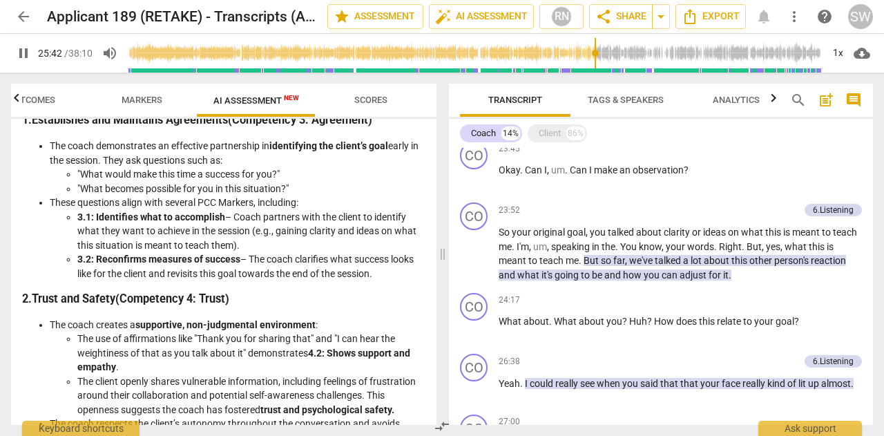
drag, startPoint x: 873, startPoint y: 291, endPoint x: 872, endPoint y: 306, distance: 15.3
click at [872, 306] on div "Transcript Tags & Speakers Analytics search post_add comment Coach 14% Client 8…" at bounding box center [664, 254] width 441 height 363
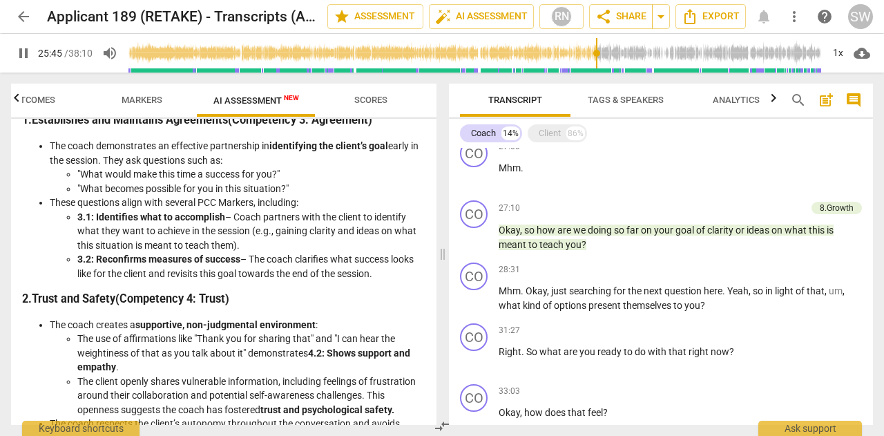
scroll to position [1726, 0]
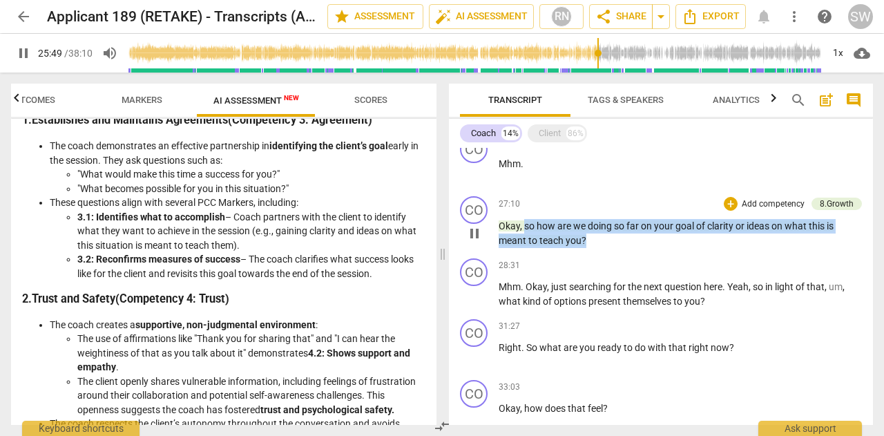
drag, startPoint x: 524, startPoint y: 227, endPoint x: 594, endPoint y: 241, distance: 71.3
click at [594, 241] on p "Okay , so how are we doing so far on your goal of clarity or ideas on what this…" at bounding box center [680, 233] width 363 height 28
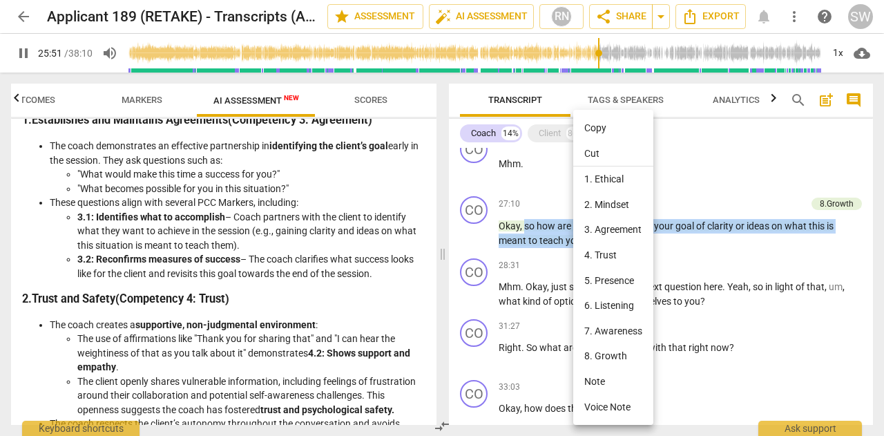
click at [600, 126] on li "Copy" at bounding box center [613, 128] width 80 height 26
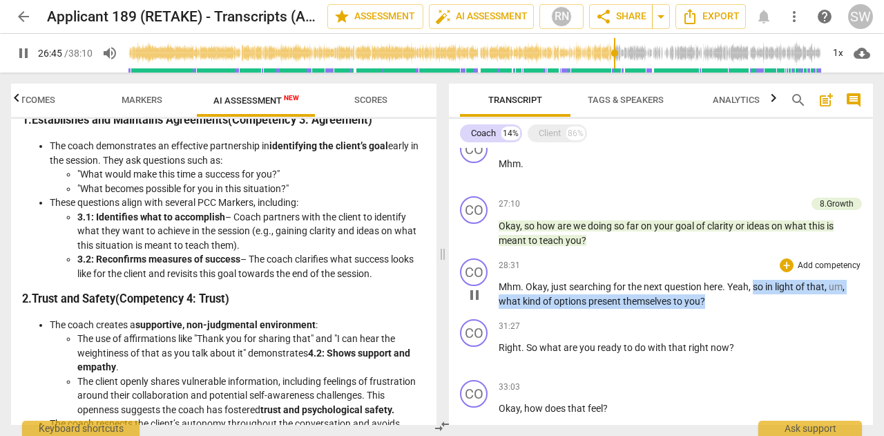
drag, startPoint x: 754, startPoint y: 285, endPoint x: 722, endPoint y: 299, distance: 35.6
click at [722, 299] on p "Mhm . Okay , just searching for the next question here . Yeah , so in light of …" at bounding box center [680, 294] width 363 height 28
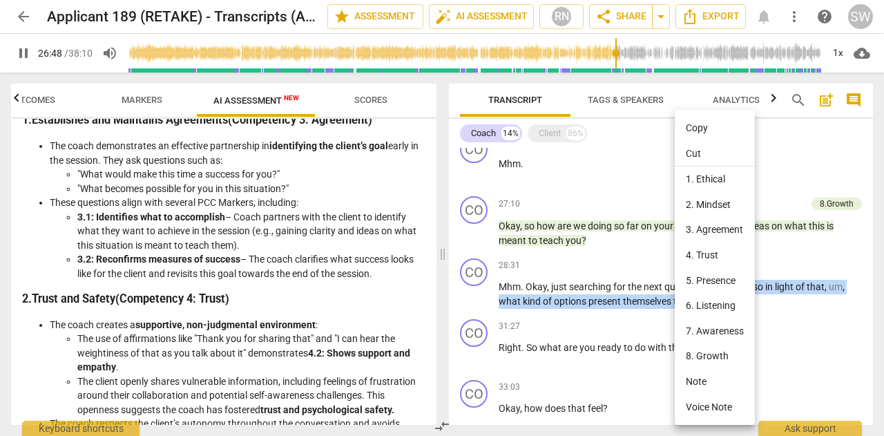
click at [704, 128] on li "Copy" at bounding box center [715, 128] width 80 height 26
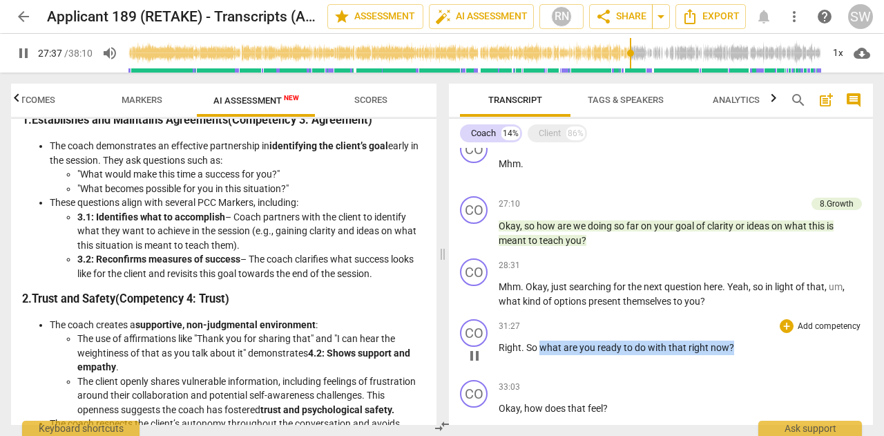
drag, startPoint x: 540, startPoint y: 347, endPoint x: 738, endPoint y: 346, distance: 198.3
click at [738, 346] on p "Right . So what are you ready to do with that right now ?" at bounding box center [680, 348] width 363 height 15
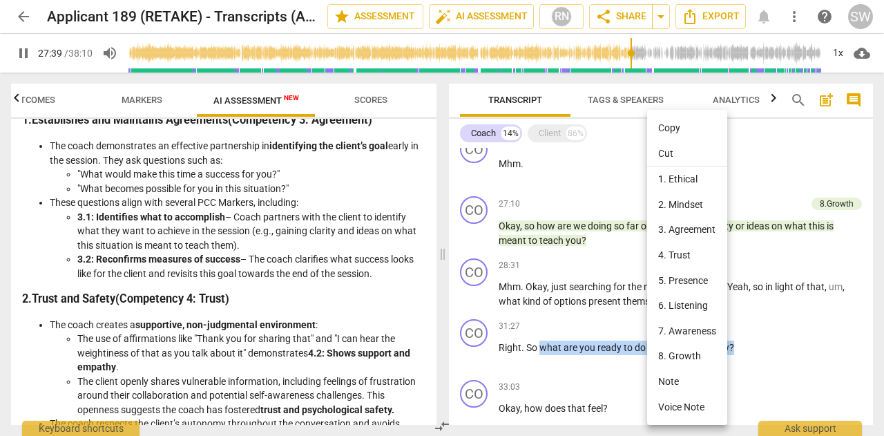
click at [680, 128] on li "Copy" at bounding box center [687, 128] width 80 height 26
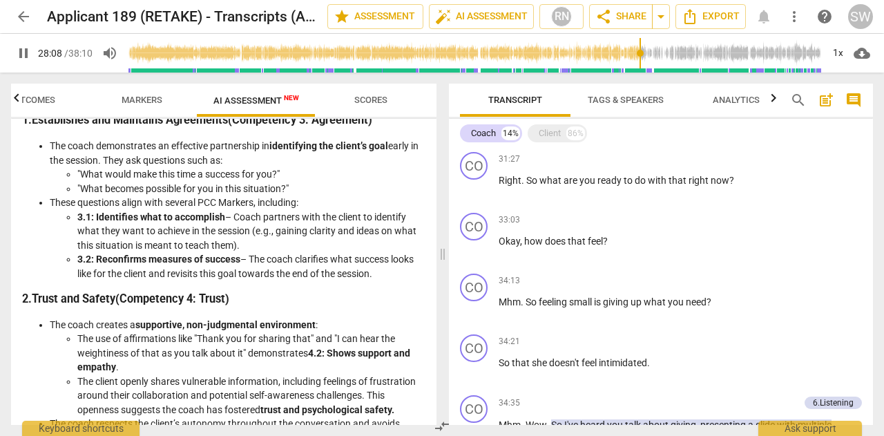
scroll to position [1913, 0]
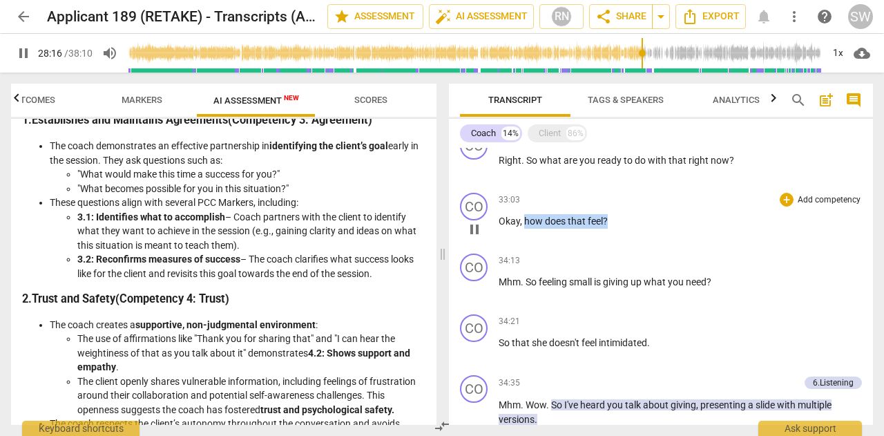
drag, startPoint x: 524, startPoint y: 218, endPoint x: 619, endPoint y: 224, distance: 95.5
click at [619, 224] on p "Okay , how does that feel ?" at bounding box center [680, 221] width 363 height 15
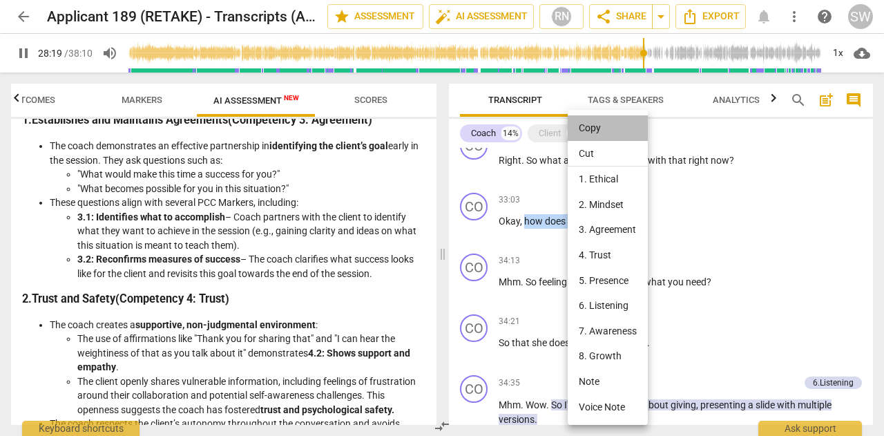
click at [602, 122] on li "Copy" at bounding box center [608, 128] width 80 height 26
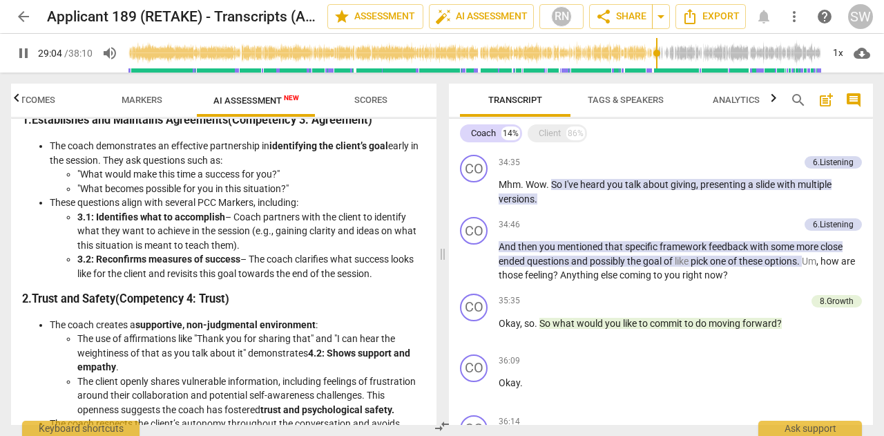
scroll to position [2134, 0]
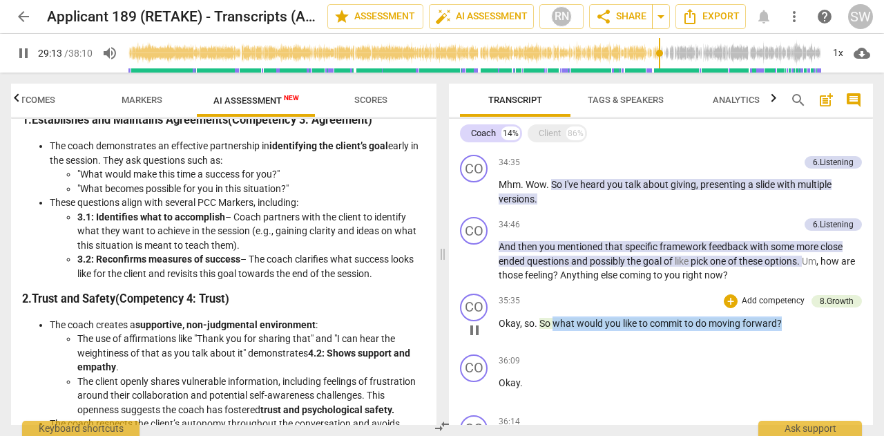
drag, startPoint x: 552, startPoint y: 321, endPoint x: 803, endPoint y: 312, distance: 251.0
click at [803, 312] on div "35:35 + Add competency 8.Growth keyboard_arrow_right Okay , so . So what would …" at bounding box center [680, 319] width 363 height 50
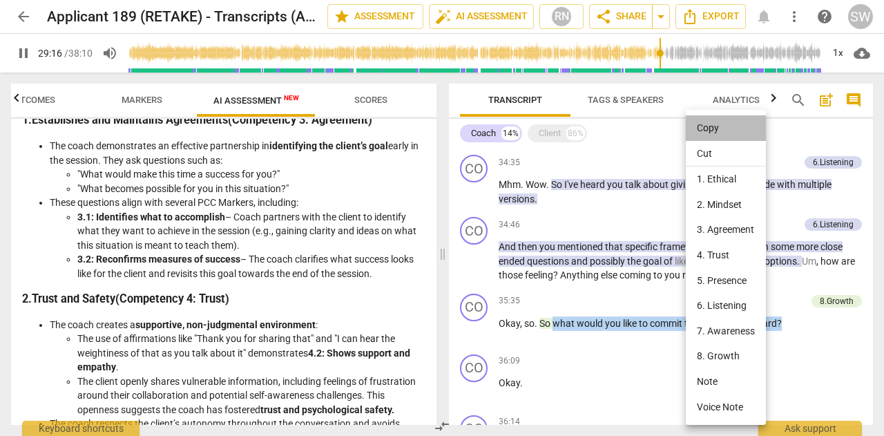
click at [723, 125] on li "Copy" at bounding box center [726, 128] width 80 height 26
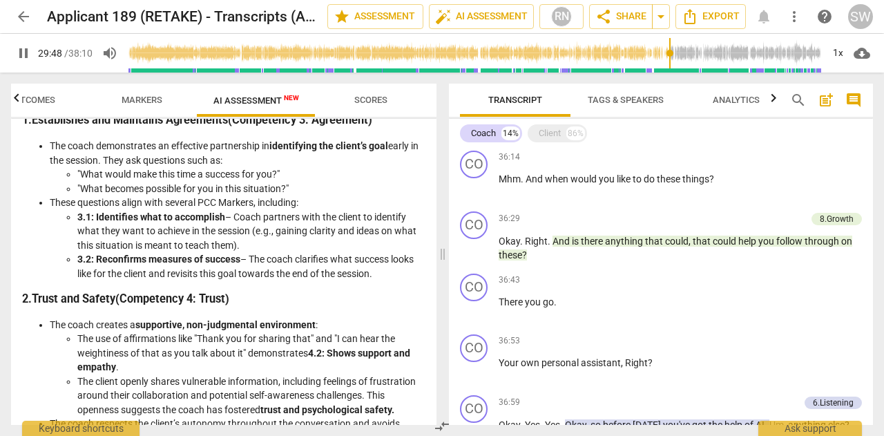
scroll to position [2379, 0]
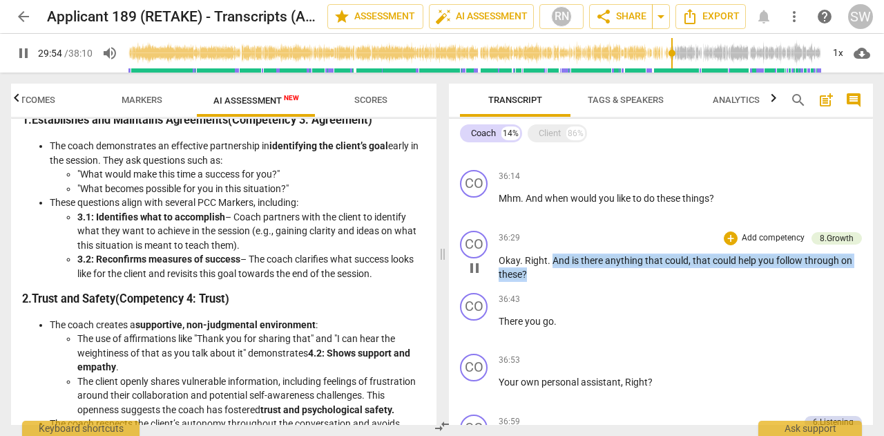
drag, startPoint x: 553, startPoint y: 257, endPoint x: 530, endPoint y: 273, distance: 28.4
click at [530, 273] on p "Okay . Right . And is there anything that could , that could help you follow th…" at bounding box center [680, 268] width 363 height 28
click at [600, 258] on span "there" at bounding box center [593, 260] width 24 height 11
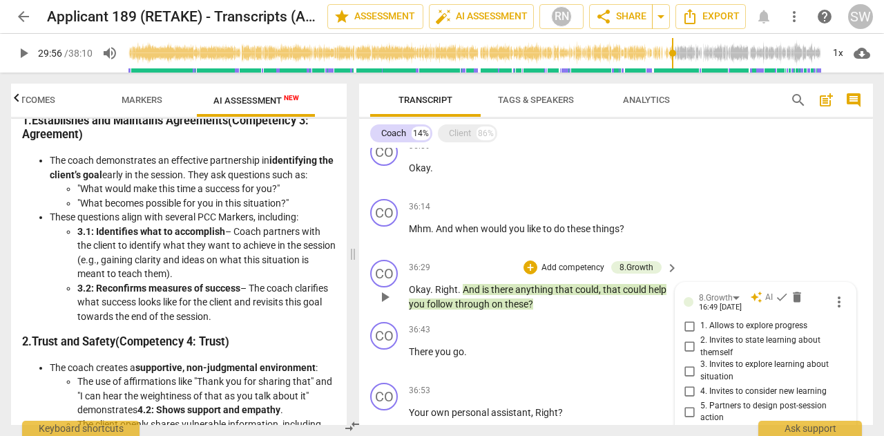
scroll to position [2462, 0]
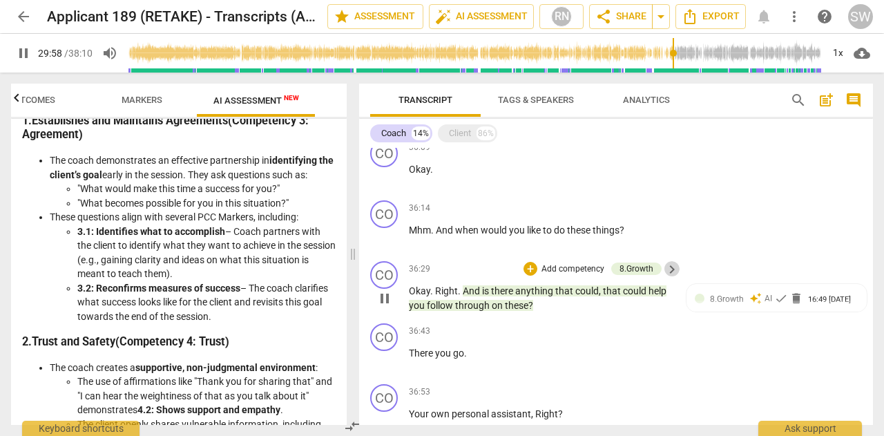
drag, startPoint x: 497, startPoint y: 301, endPoint x: 670, endPoint y: 266, distance: 176.8
click at [670, 266] on span "keyboard_arrow_right" at bounding box center [672, 269] width 17 height 17
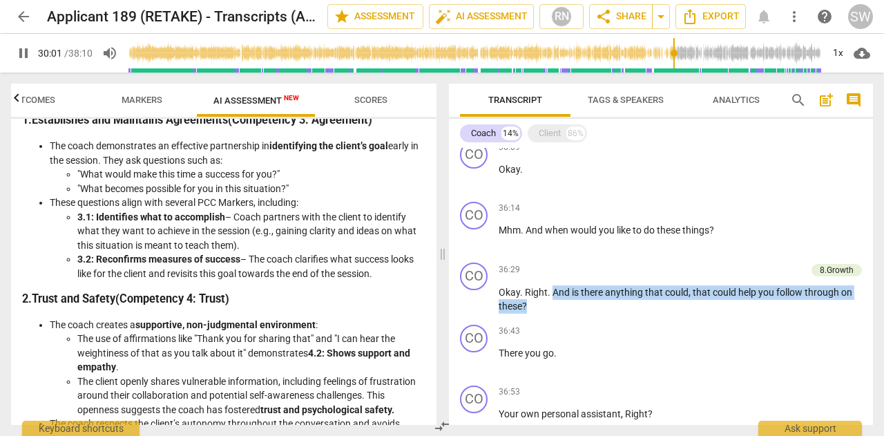
drag, startPoint x: 551, startPoint y: 292, endPoint x: 538, endPoint y: 310, distance: 23.2
click at [538, 310] on p "Okay . Right . And is there anything that could , that could help you follow th…" at bounding box center [680, 299] width 363 height 28
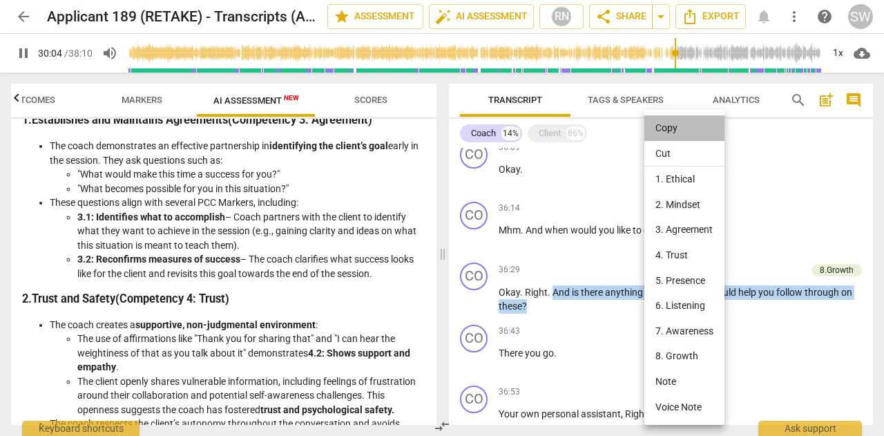
click at [690, 127] on li "Copy" at bounding box center [685, 128] width 80 height 26
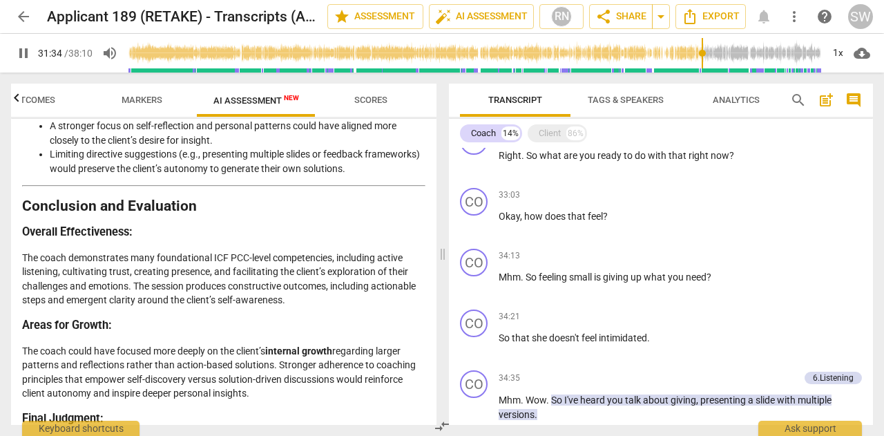
scroll to position [2225, 0]
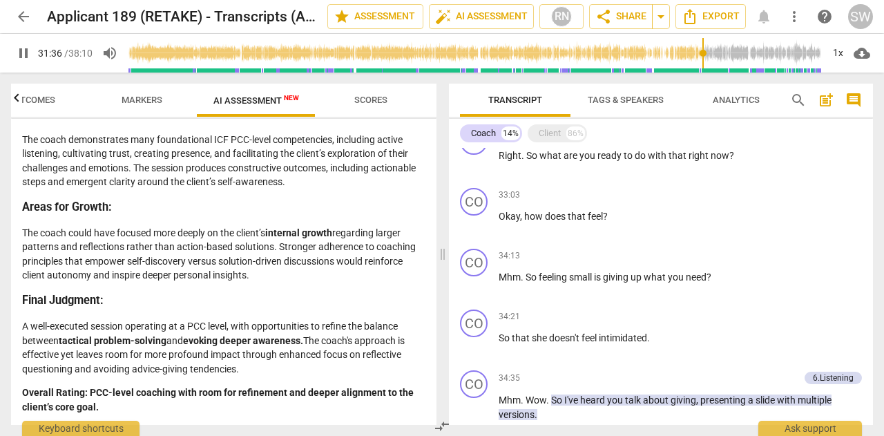
type input "1896"
